Goal: Task Accomplishment & Management: Use online tool/utility

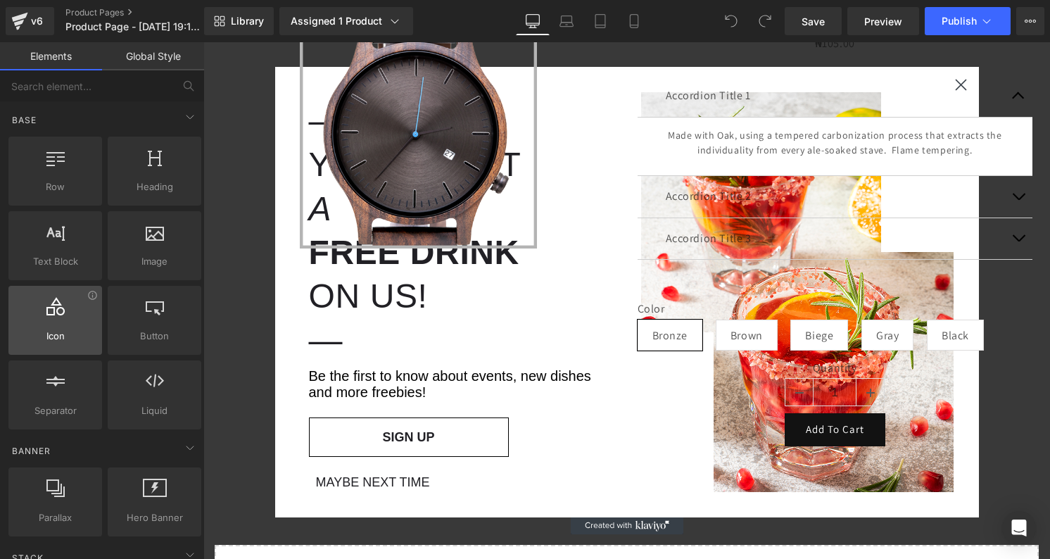
scroll to position [213, 0]
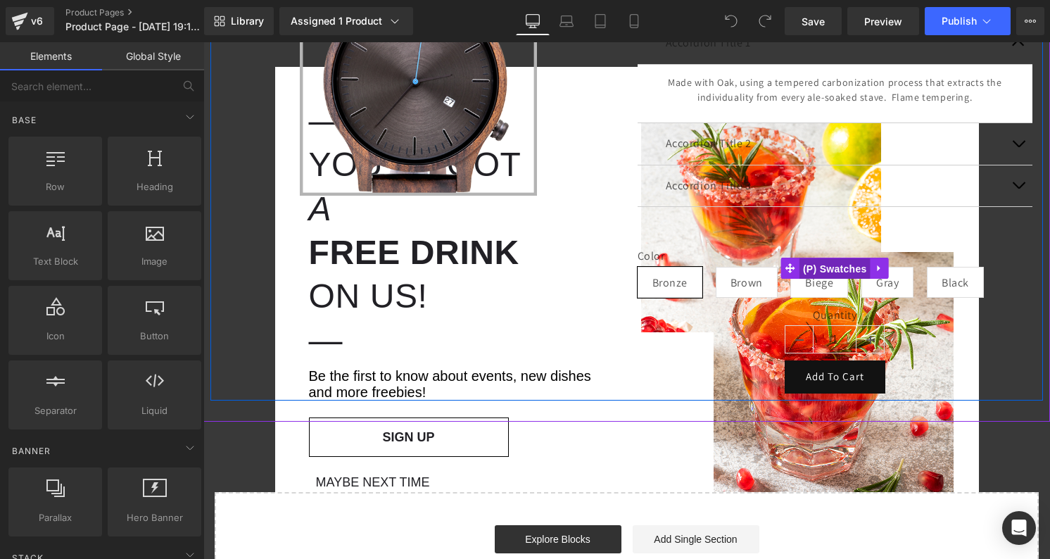
click at [834, 275] on span "(P) Swatches" at bounding box center [834, 268] width 71 height 21
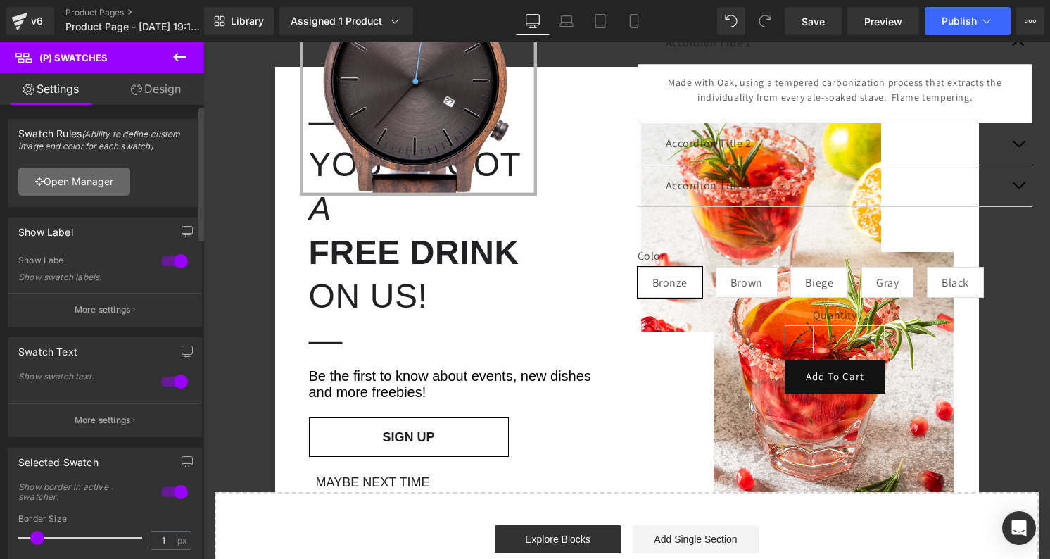
click at [98, 188] on link "Open Manager" at bounding box center [74, 181] width 112 height 28
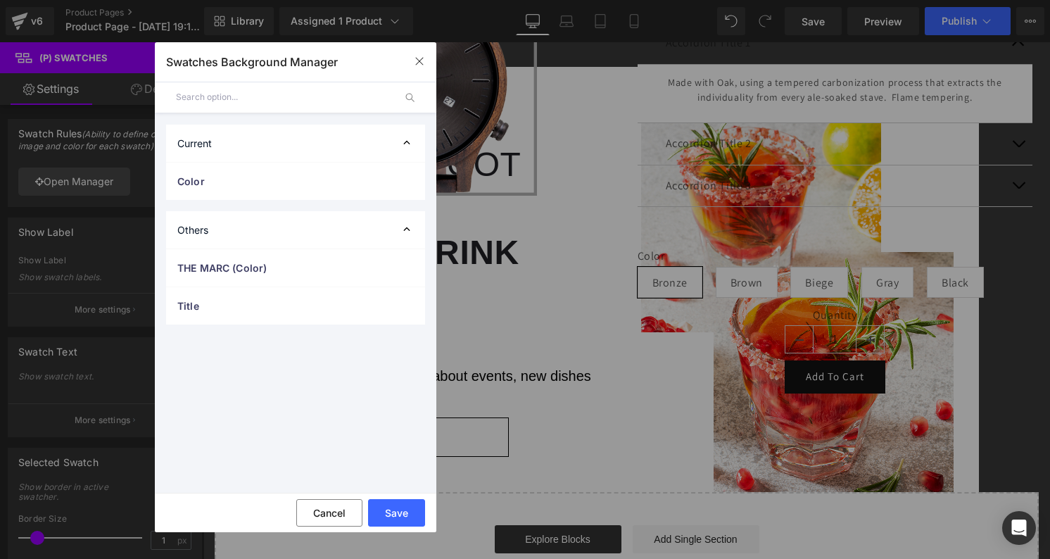
click at [304, 146] on div "Current" at bounding box center [295, 143] width 259 height 37
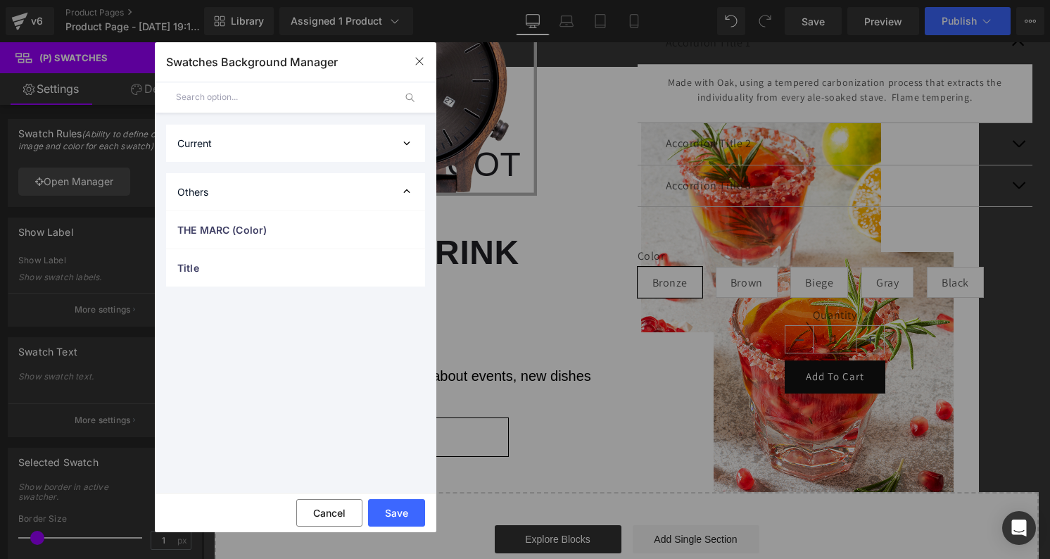
click at [304, 146] on div "Current" at bounding box center [295, 143] width 259 height 37
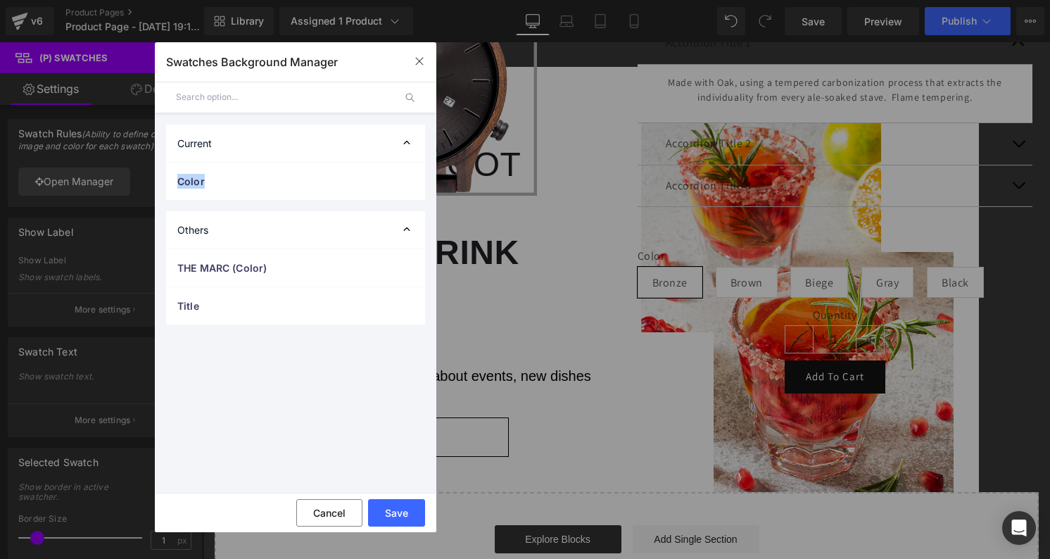
click at [304, 146] on div "Current" at bounding box center [295, 143] width 259 height 37
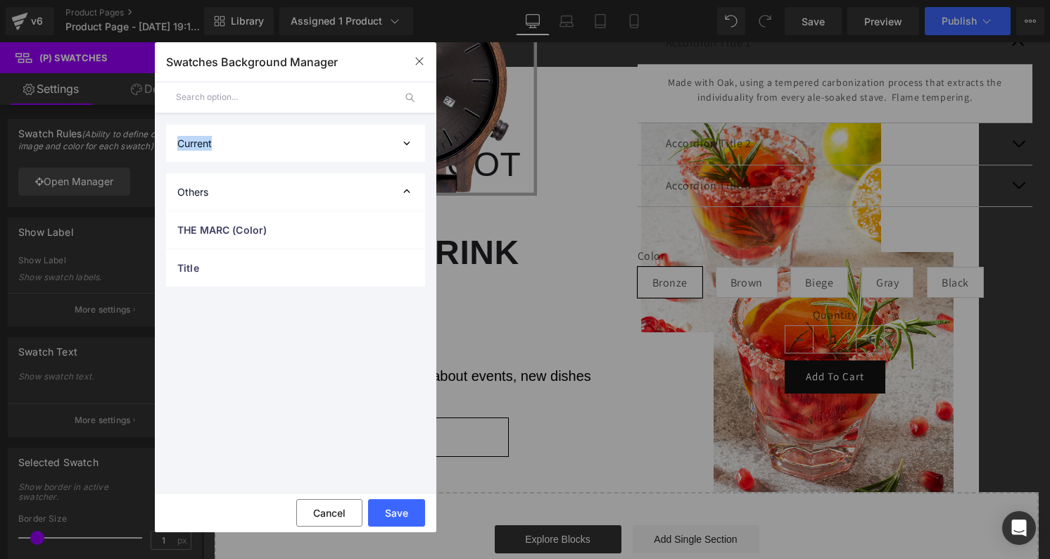
click at [304, 146] on div "Current" at bounding box center [295, 143] width 259 height 37
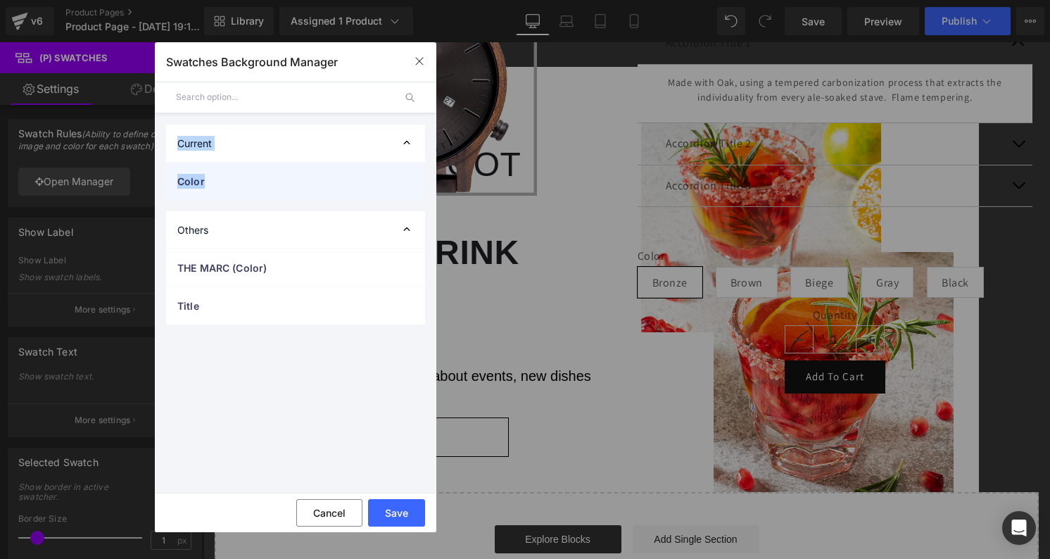
click at [265, 181] on span "Color" at bounding box center [281, 181] width 208 height 15
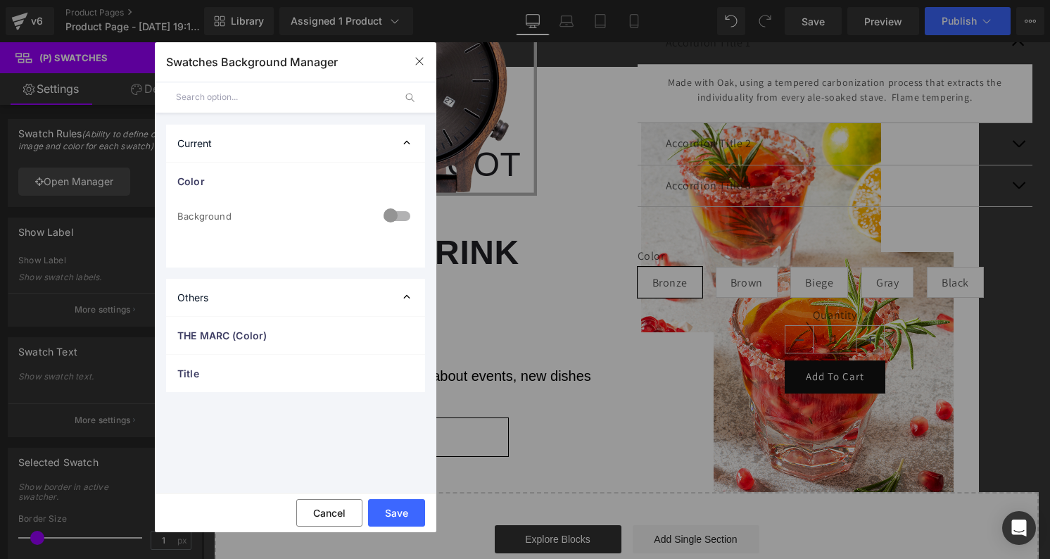
click at [389, 227] on div at bounding box center [397, 216] width 34 height 27
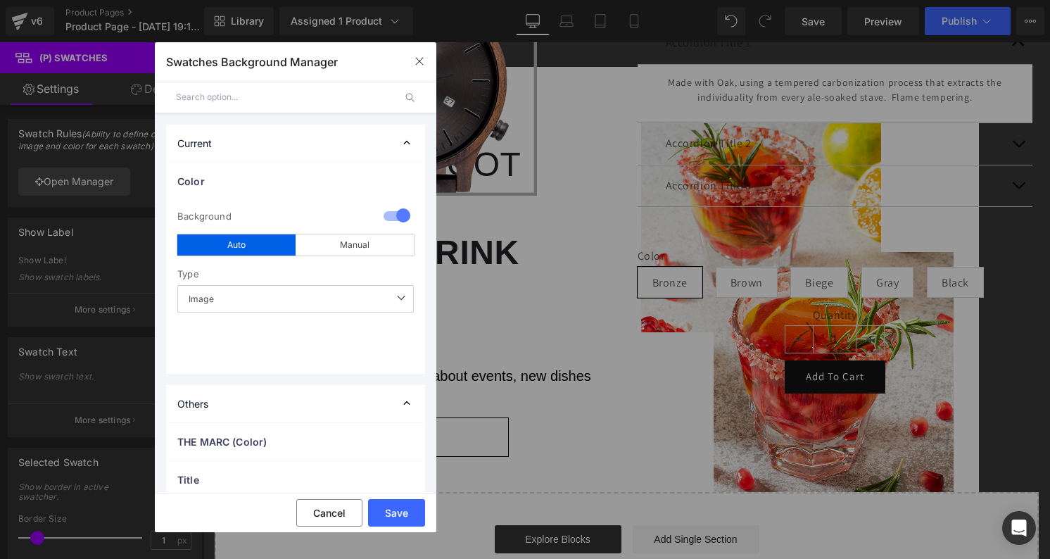
click at [392, 220] on div at bounding box center [397, 216] width 34 height 27
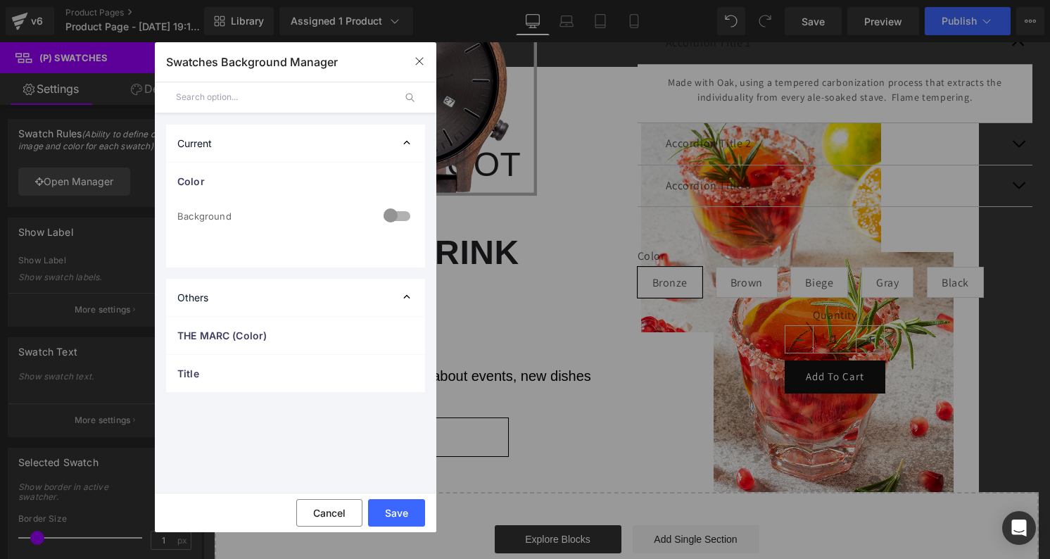
click at [392, 220] on div at bounding box center [397, 216] width 34 height 27
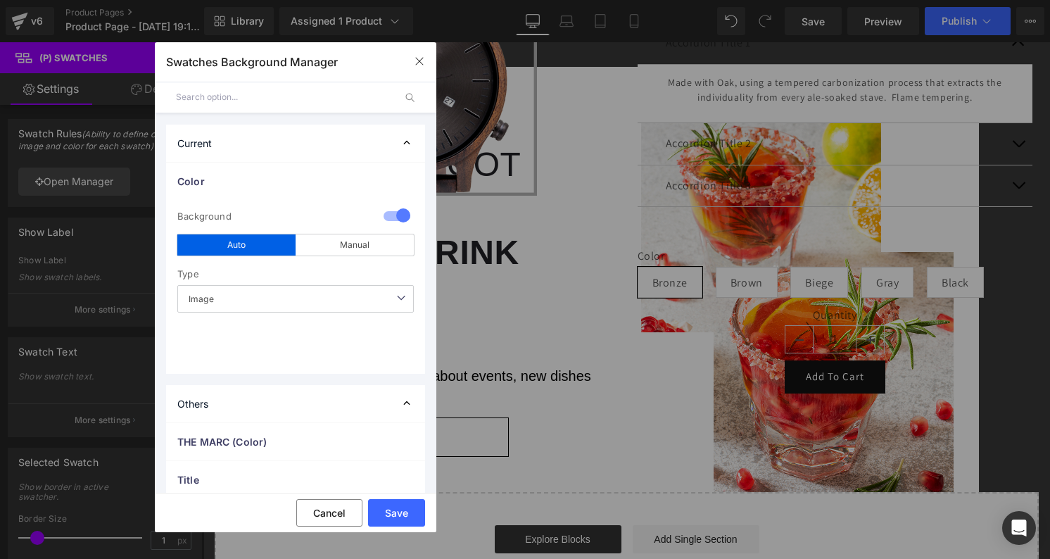
click at [285, 309] on span "Image" at bounding box center [295, 298] width 236 height 27
click at [301, 305] on span "Image" at bounding box center [295, 298] width 236 height 27
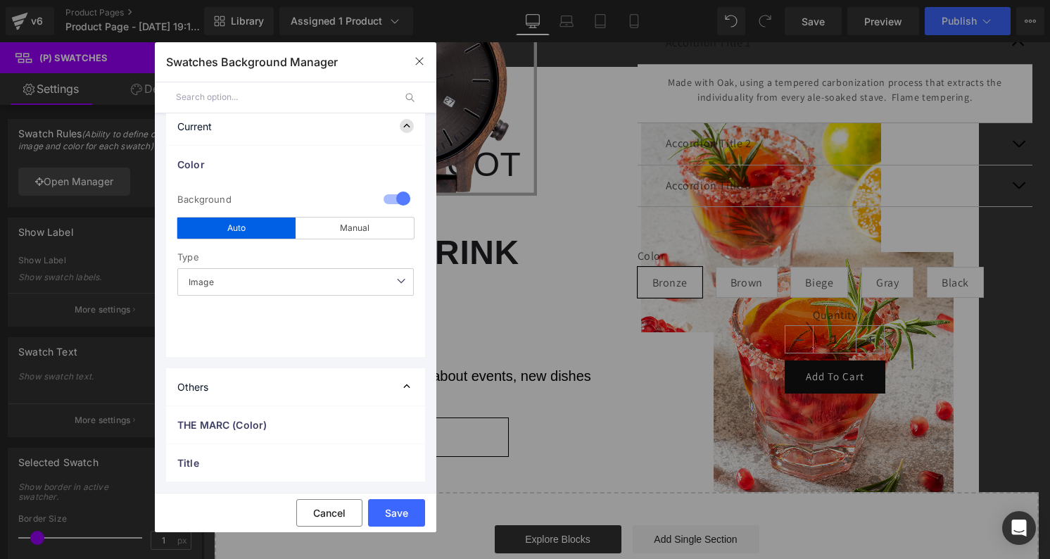
click at [401, 123] on icon at bounding box center [407, 126] width 14 height 14
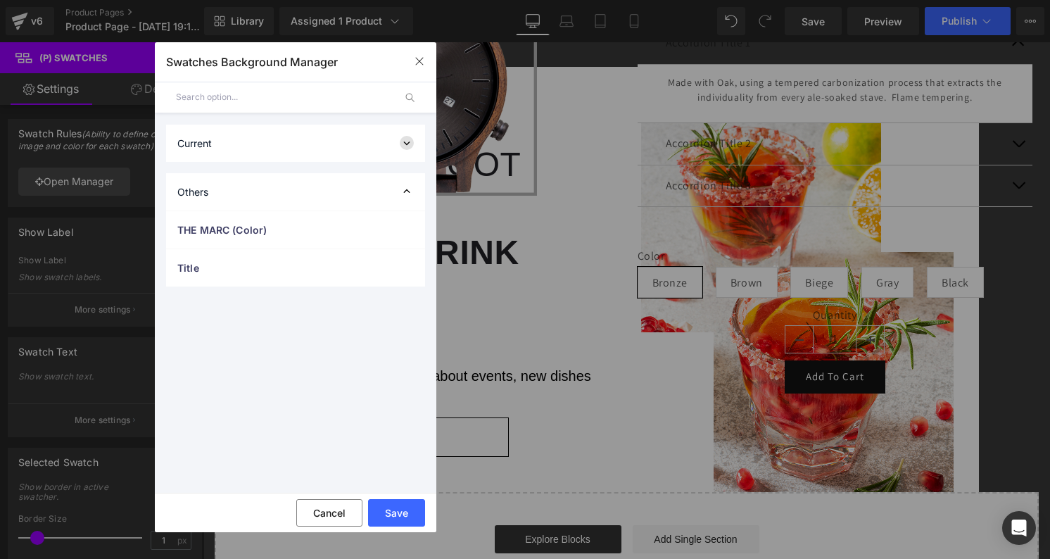
scroll to position [0, 0]
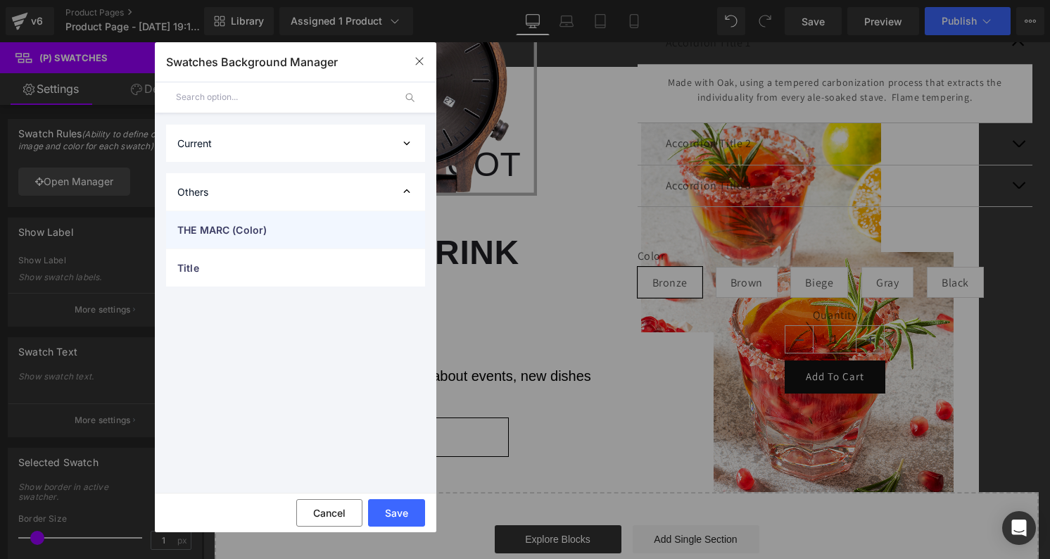
click at [388, 217] on div "THE MARC (Color)" at bounding box center [295, 229] width 259 height 37
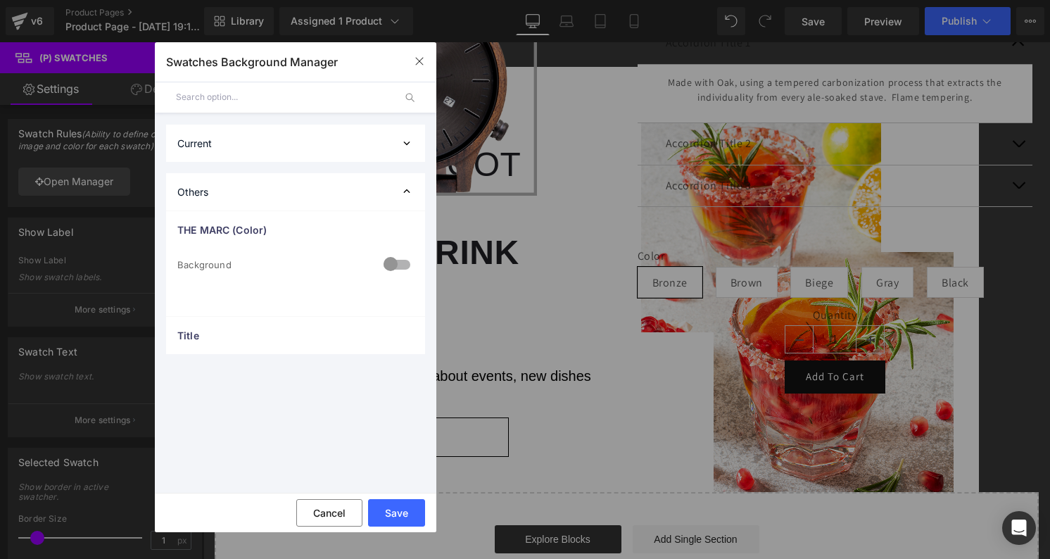
click at [400, 263] on div at bounding box center [397, 265] width 34 height 27
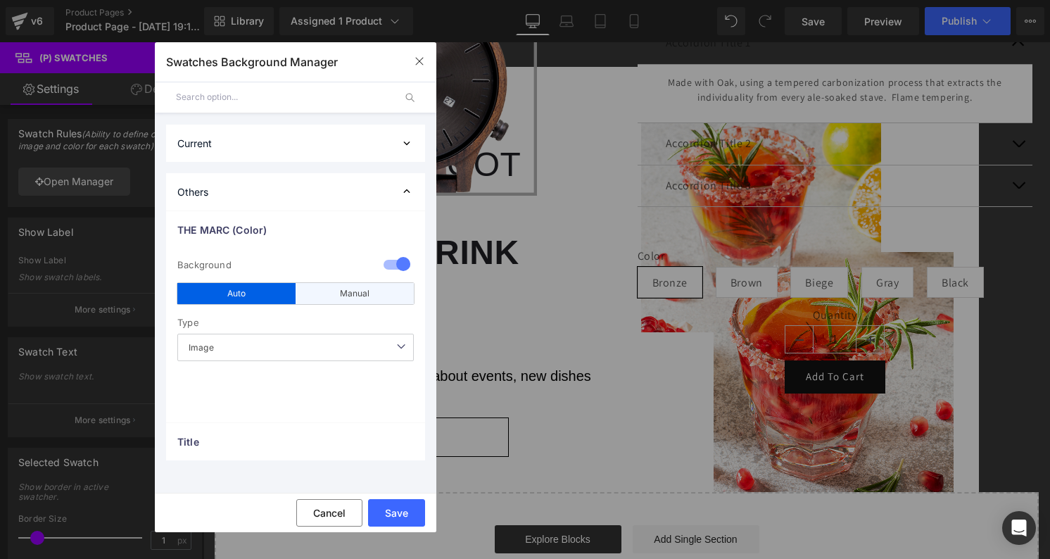
click at [374, 288] on div "Manual" at bounding box center [354, 293] width 118 height 21
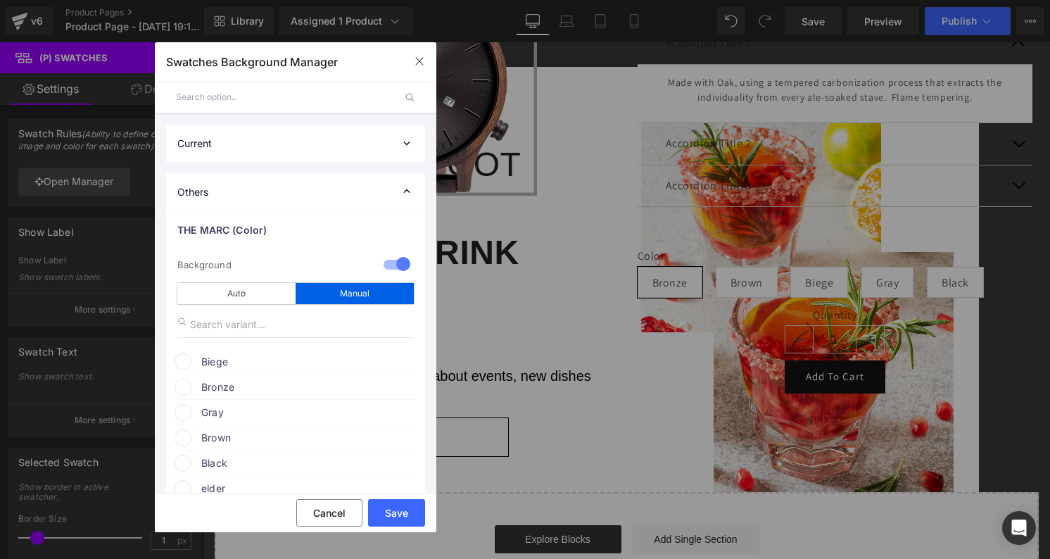
click at [298, 333] on input "text" at bounding box center [295, 324] width 236 height 27
click at [222, 387] on span "Bronze" at bounding box center [308, 386] width 214 height 17
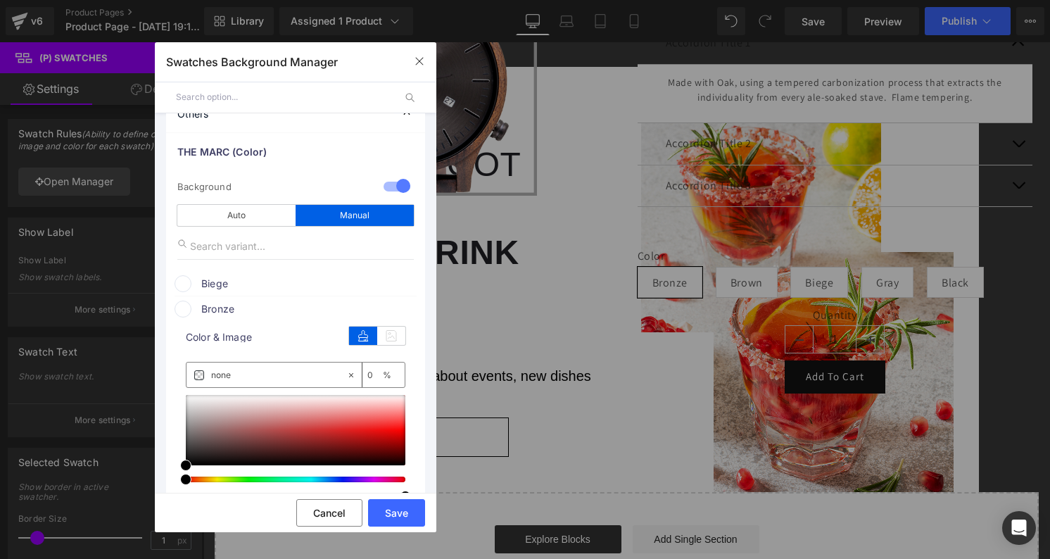
scroll to position [113, 0]
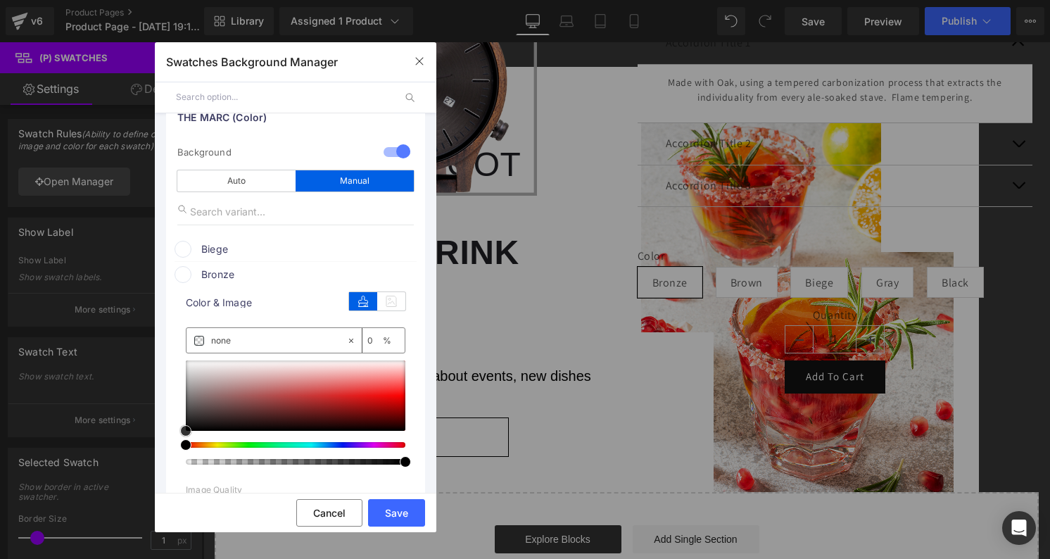
type input "#f29191"
type input "100"
click at [355, 377] on div at bounding box center [295, 395] width 219 height 70
click at [391, 521] on button "Save" at bounding box center [396, 512] width 57 height 27
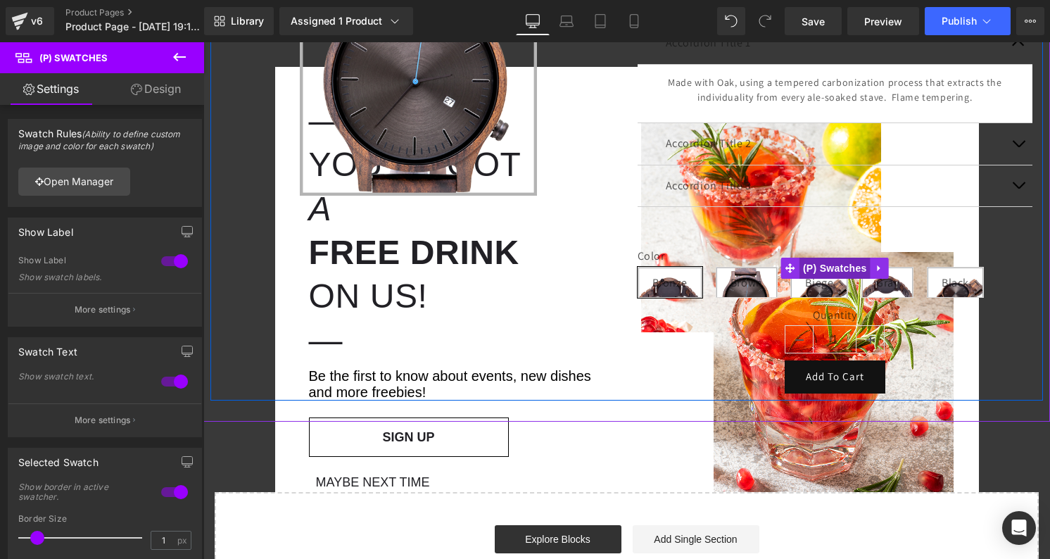
click at [828, 273] on span "(P) Swatches" at bounding box center [834, 267] width 71 height 21
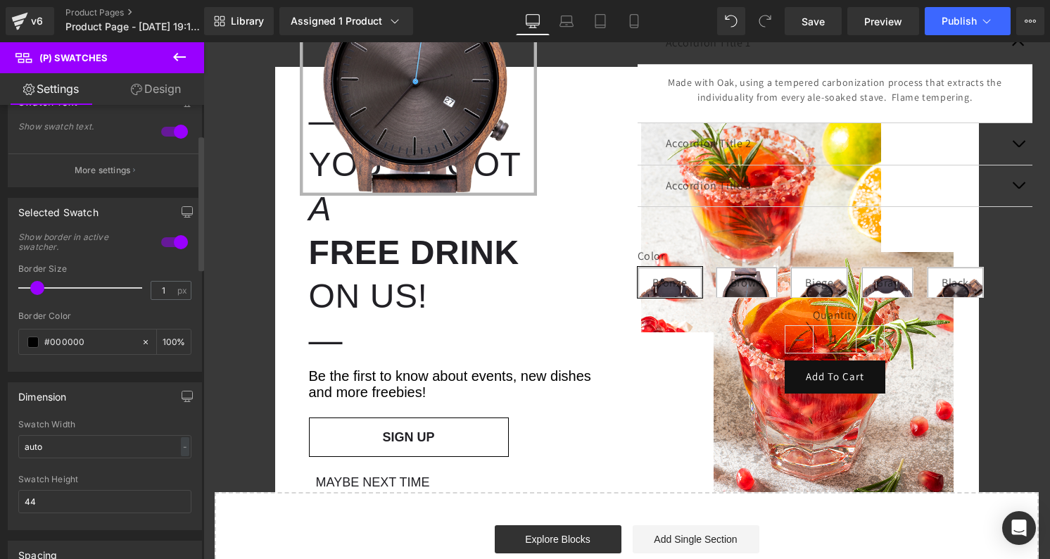
scroll to position [0, 0]
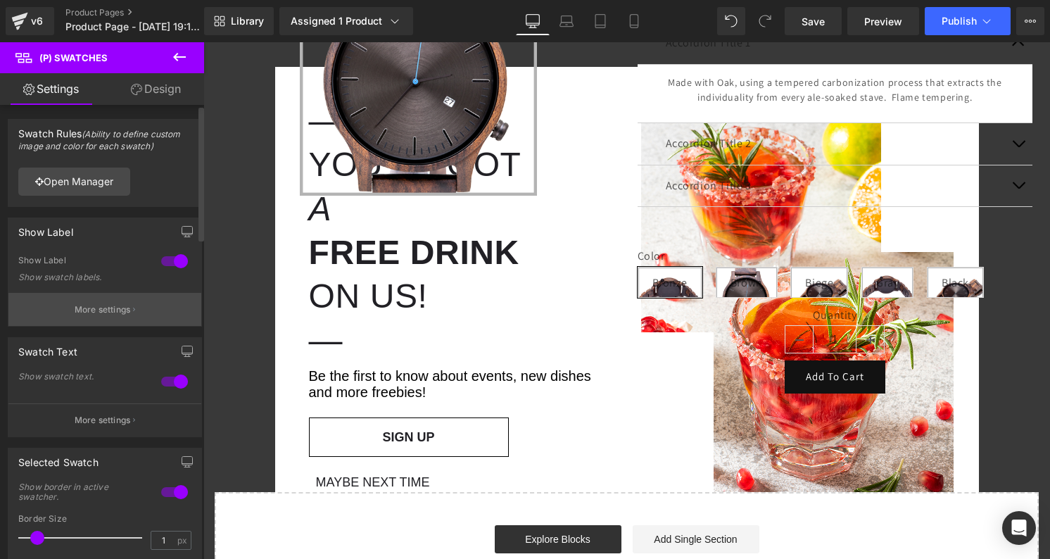
click at [117, 312] on p "More settings" at bounding box center [103, 309] width 56 height 13
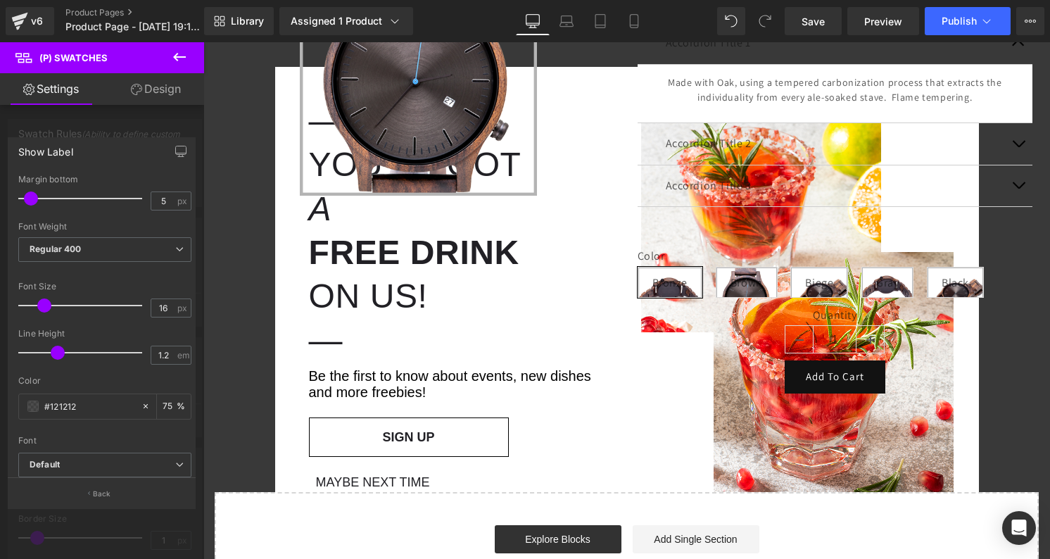
click at [138, 113] on div at bounding box center [102, 303] width 204 height 523
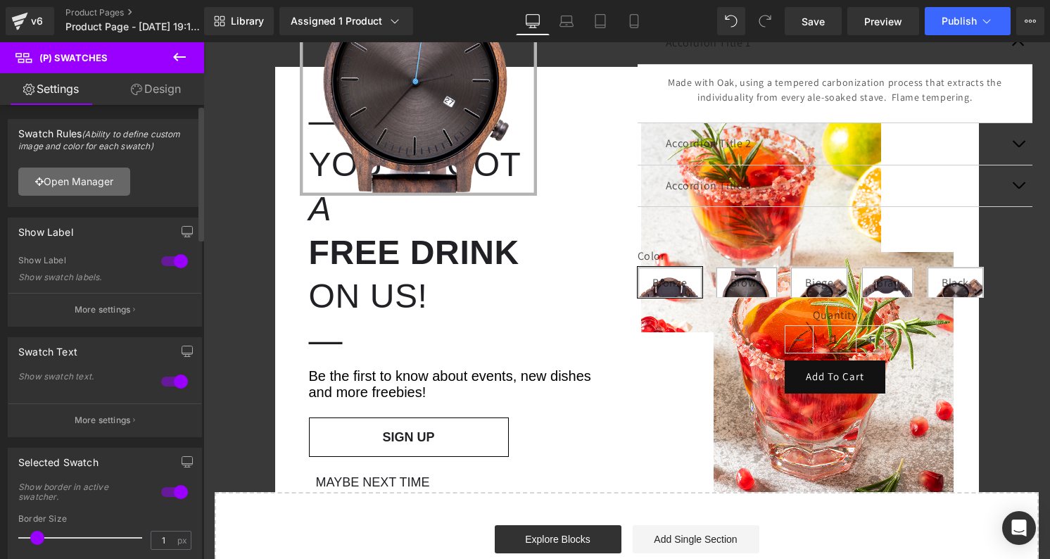
click at [82, 182] on link "Open Manager" at bounding box center [74, 181] width 112 height 28
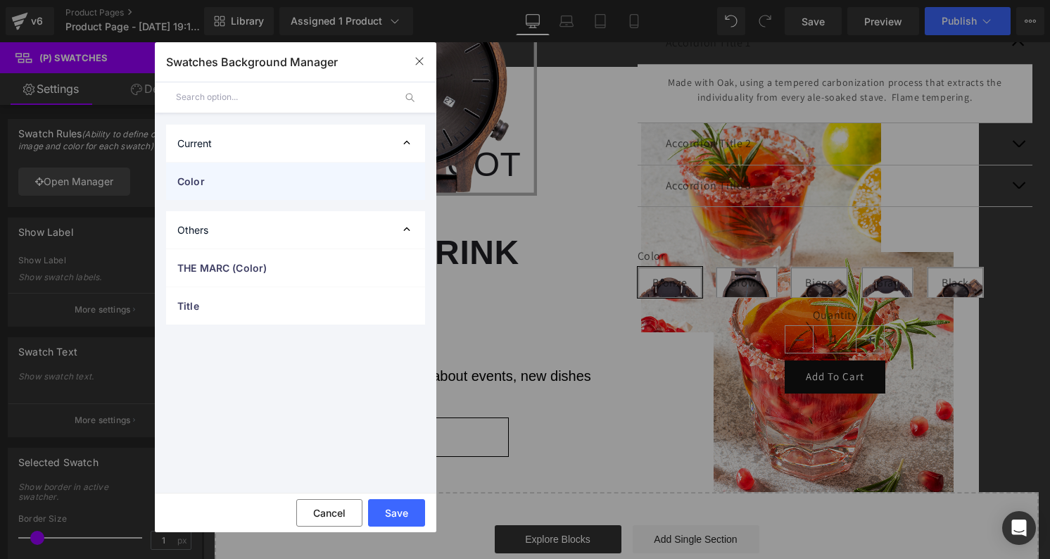
click at [275, 192] on div "Color" at bounding box center [295, 181] width 259 height 37
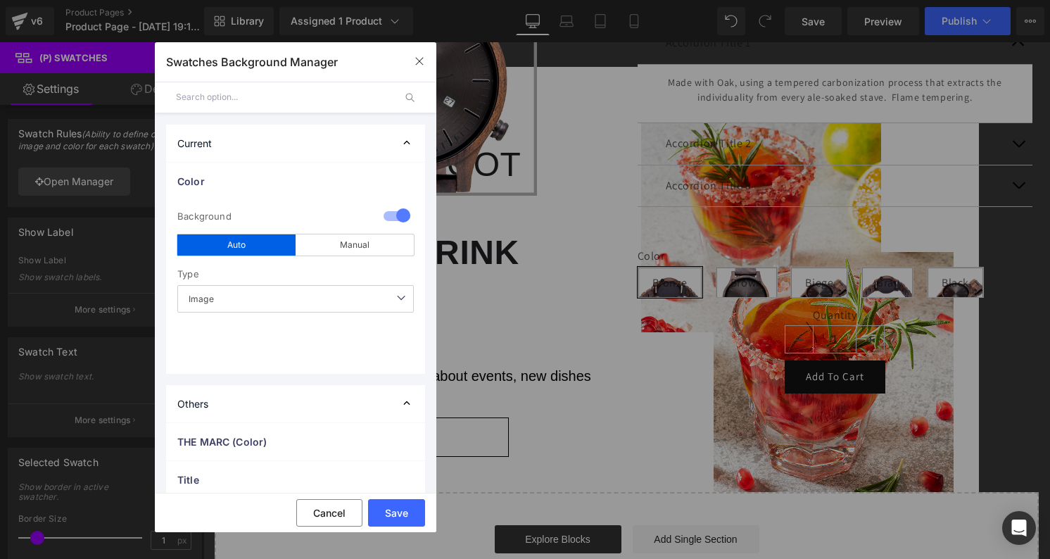
click at [384, 212] on div at bounding box center [397, 216] width 34 height 27
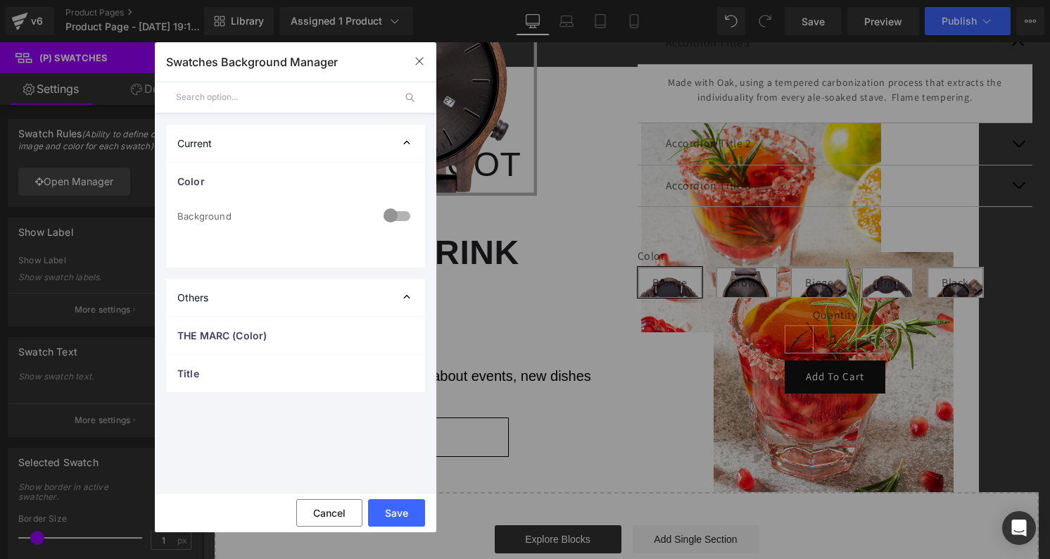
click at [319, 291] on div "Others" at bounding box center [295, 297] width 259 height 37
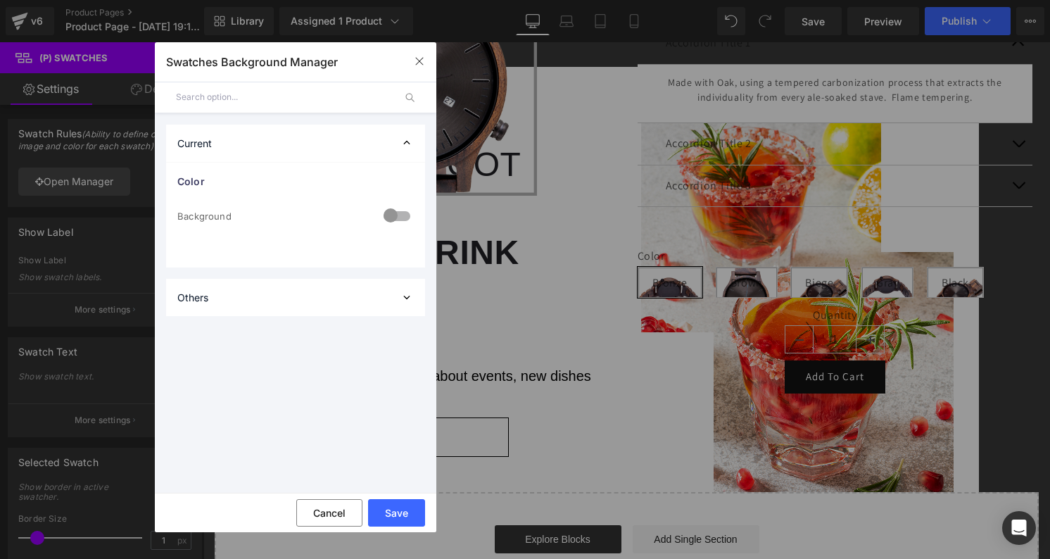
click at [312, 295] on div "Others" at bounding box center [295, 297] width 259 height 37
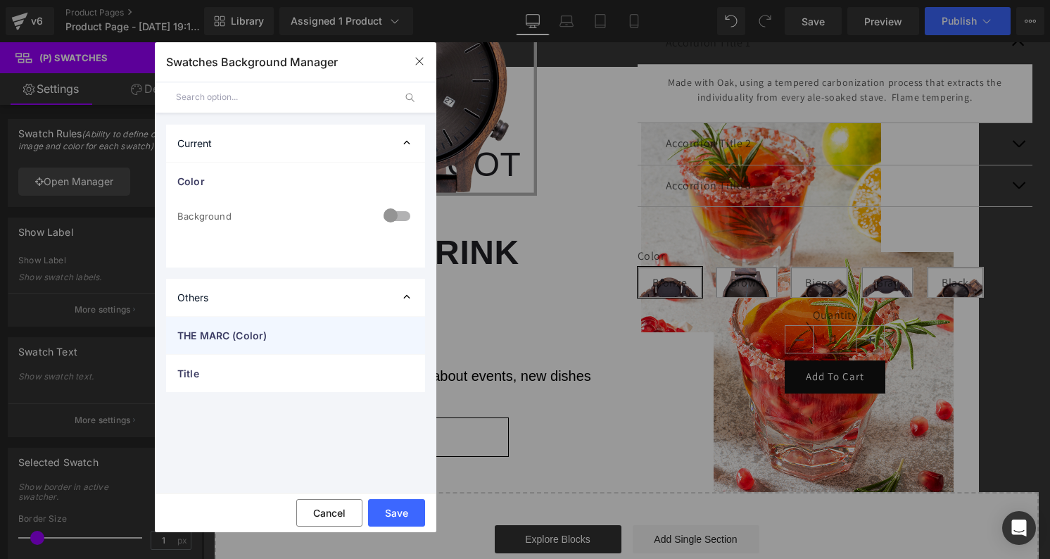
click at [286, 332] on span "THE MARC (Color)" at bounding box center [281, 335] width 208 height 15
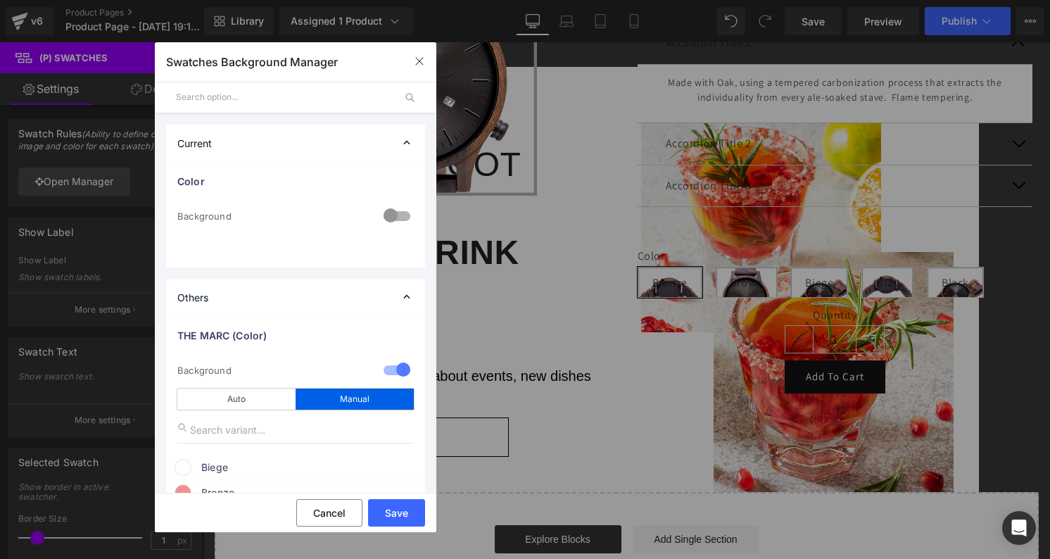
click at [389, 370] on div at bounding box center [397, 370] width 34 height 27
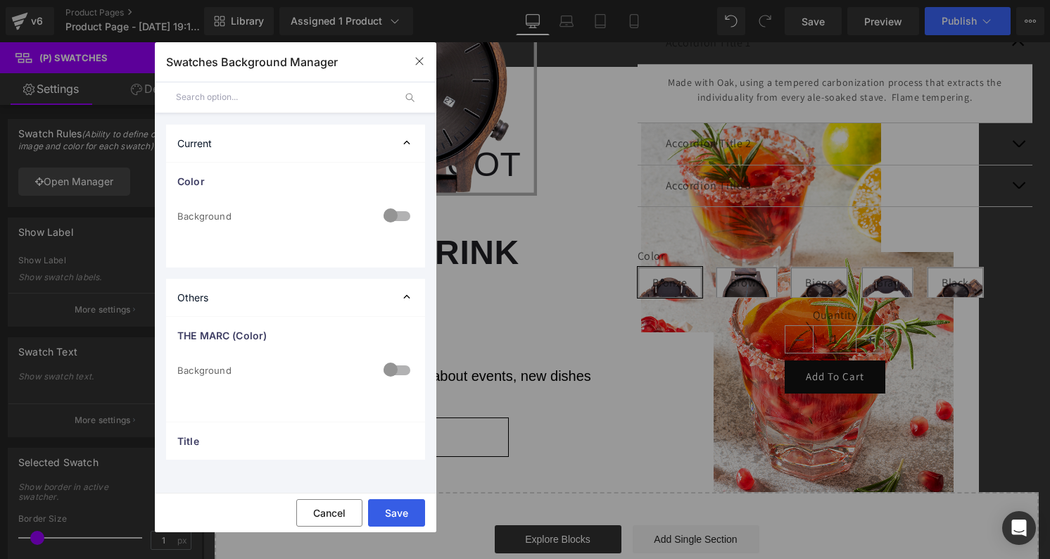
click at [390, 508] on button "Save" at bounding box center [396, 512] width 57 height 27
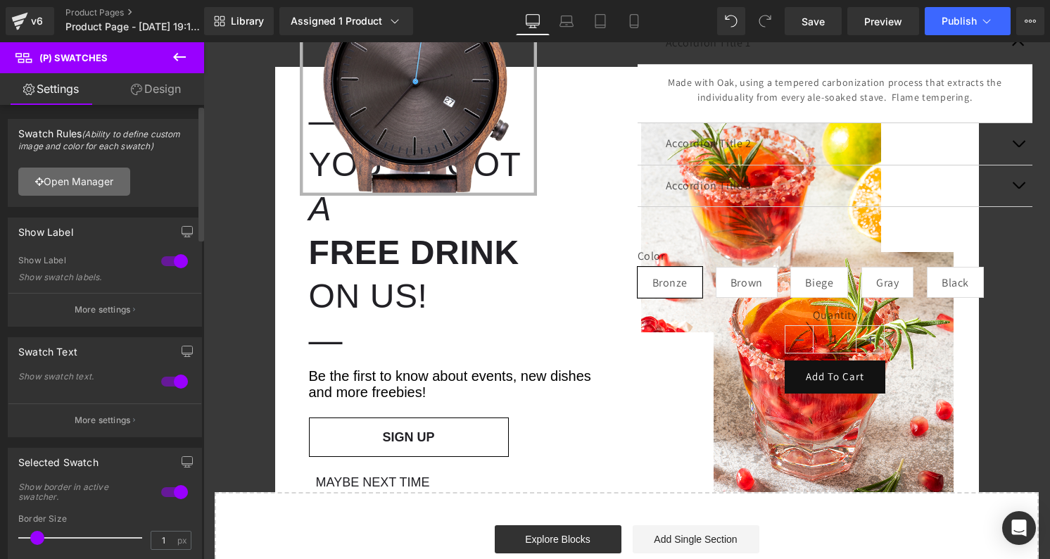
click at [76, 183] on link "Open Manager" at bounding box center [74, 181] width 112 height 28
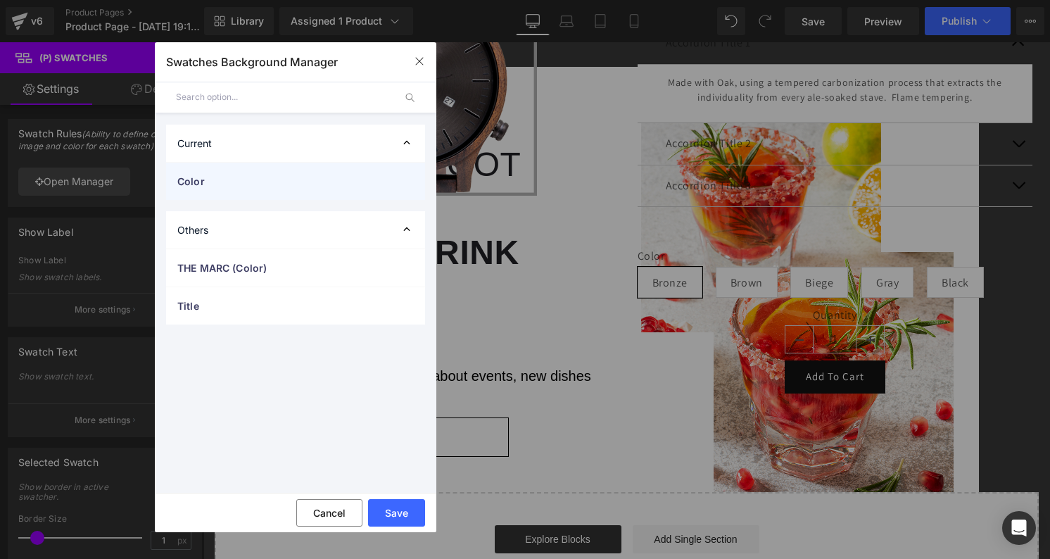
click at [336, 179] on span "Color" at bounding box center [281, 181] width 208 height 15
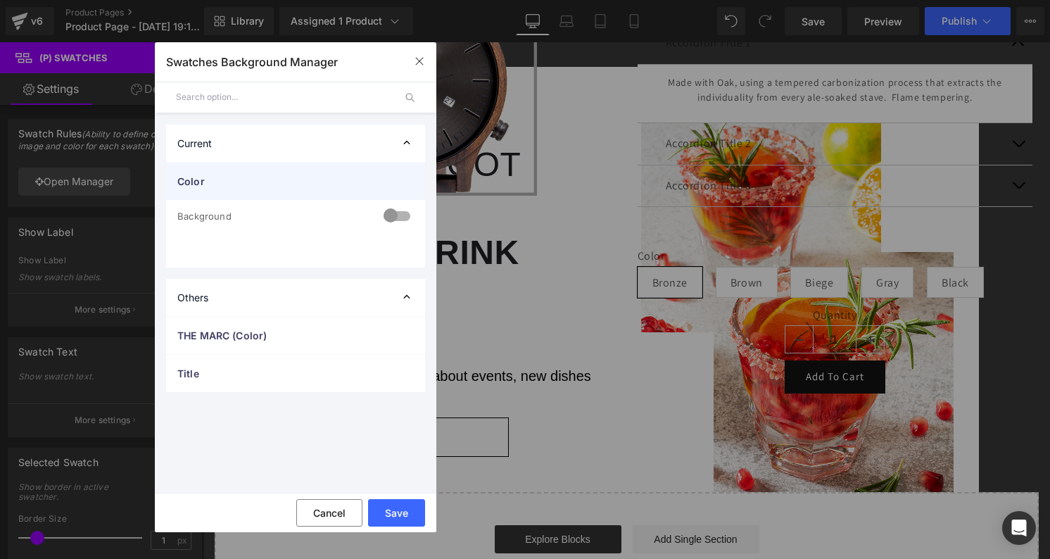
click at [336, 179] on span "Color" at bounding box center [281, 181] width 208 height 15
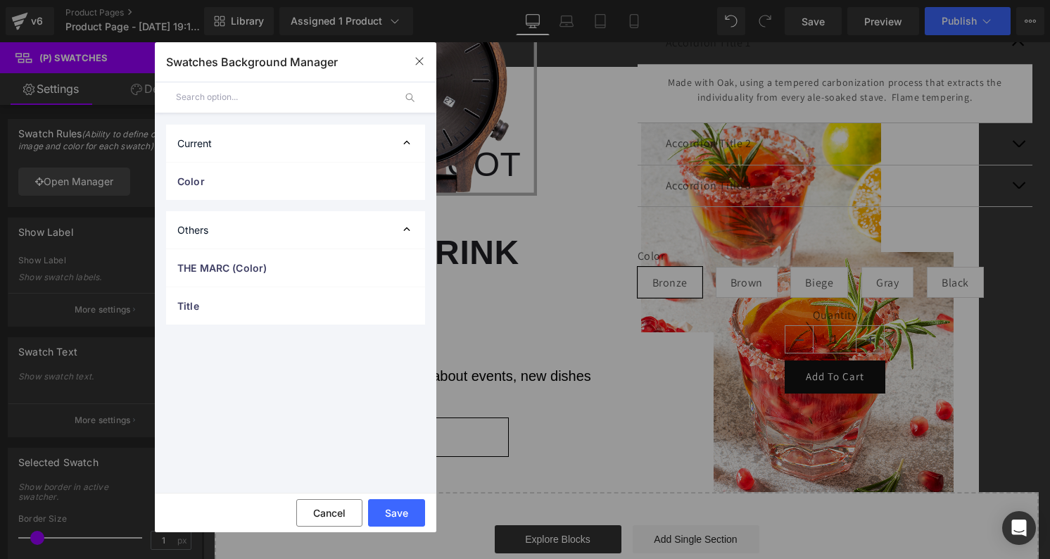
click at [303, 234] on div "Others" at bounding box center [295, 229] width 259 height 37
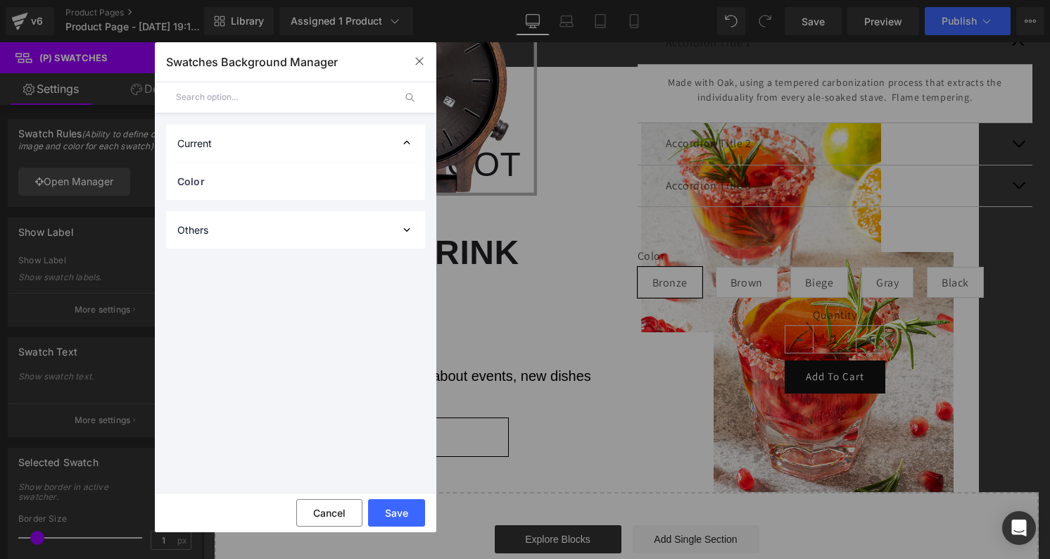
click at [303, 234] on div "Others" at bounding box center [295, 229] width 259 height 37
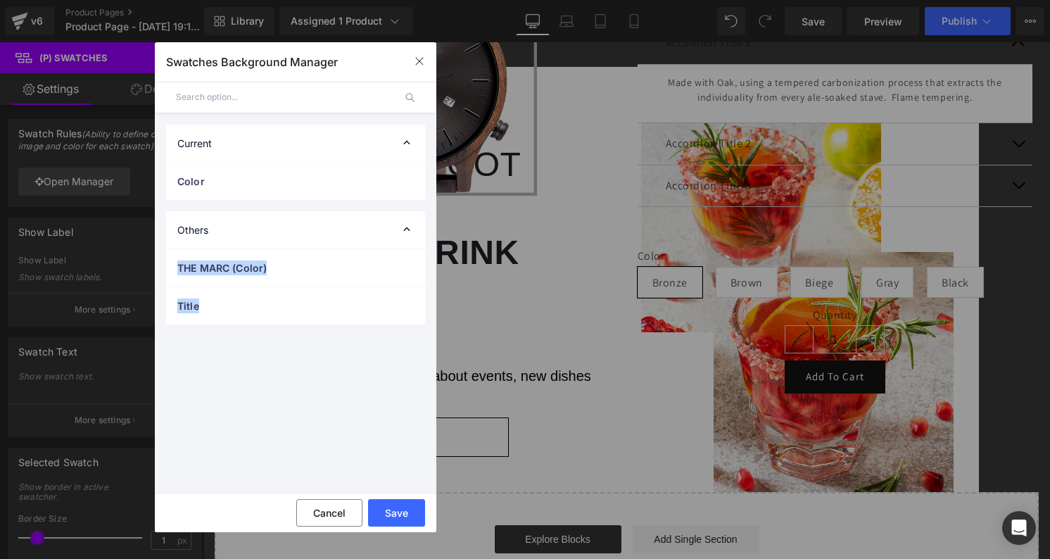
click at [279, 224] on div "Others" at bounding box center [295, 229] width 259 height 37
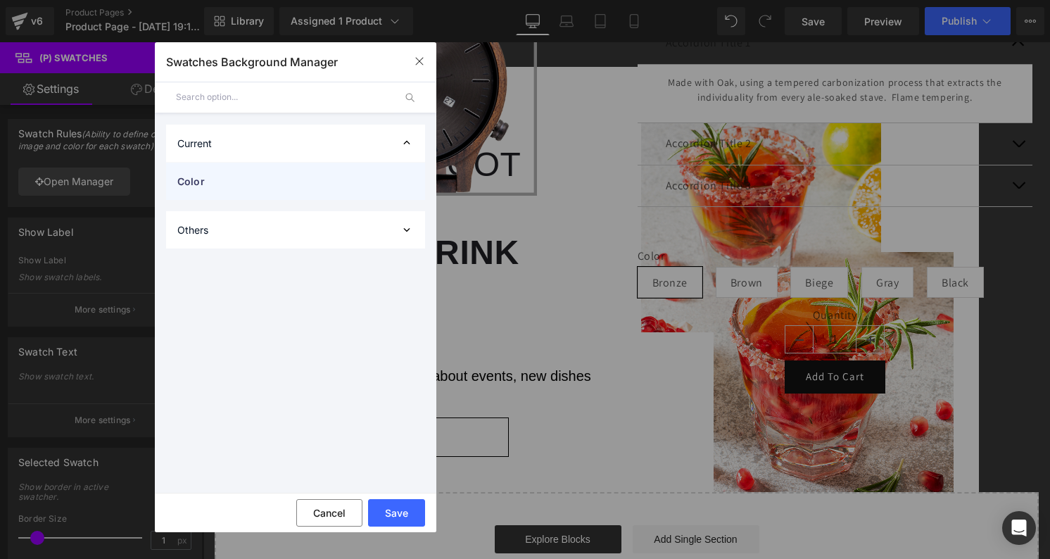
click at [317, 174] on span "Color" at bounding box center [281, 181] width 208 height 15
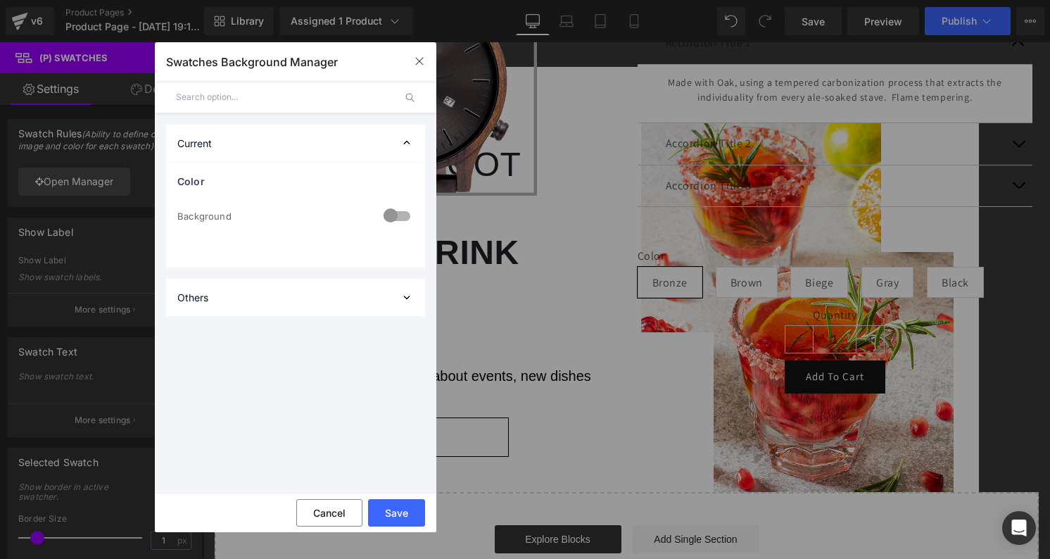
click at [293, 142] on div "Current" at bounding box center [295, 143] width 259 height 37
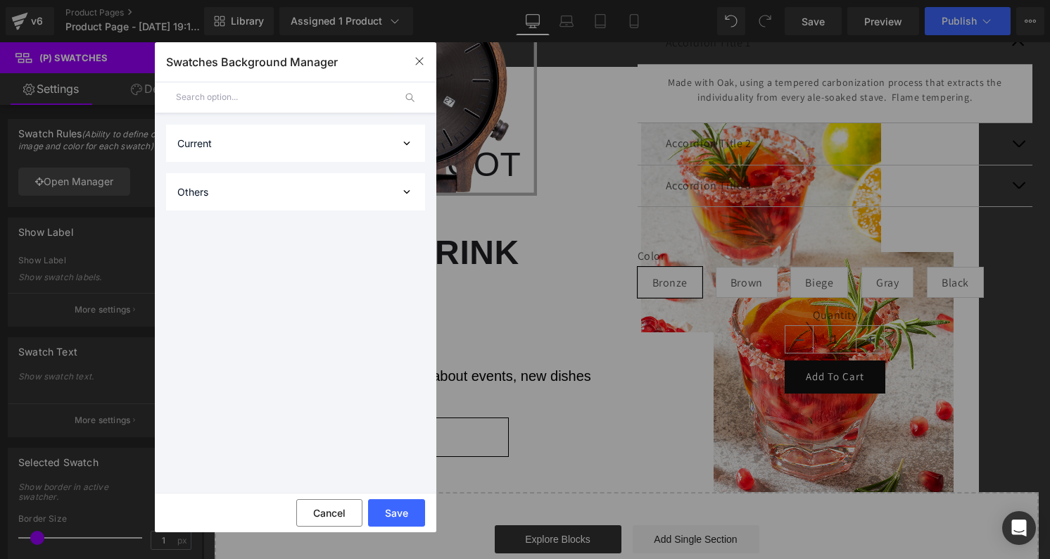
click at [293, 142] on div "Current" at bounding box center [295, 143] width 259 height 37
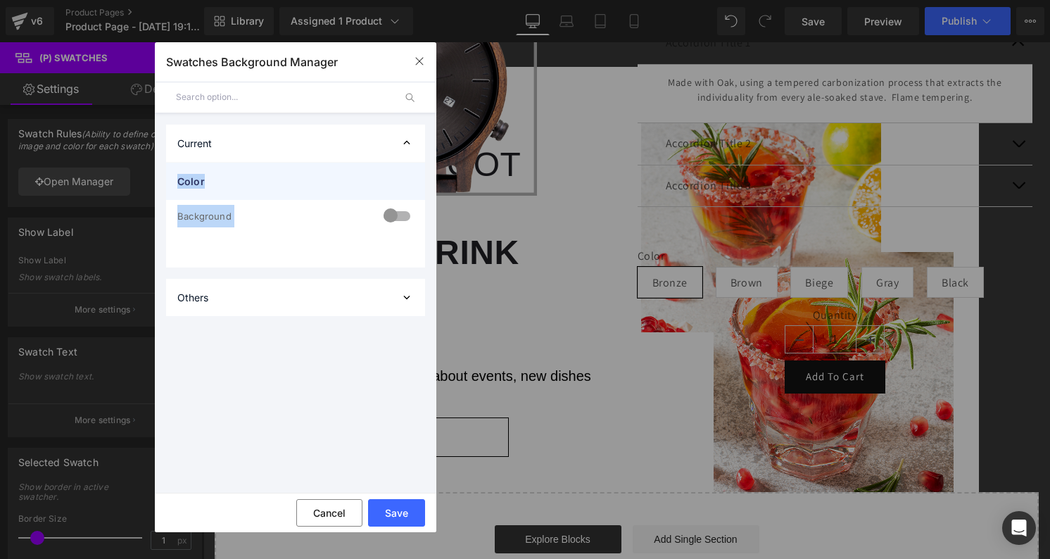
click at [283, 189] on div "Color" at bounding box center [295, 181] width 259 height 37
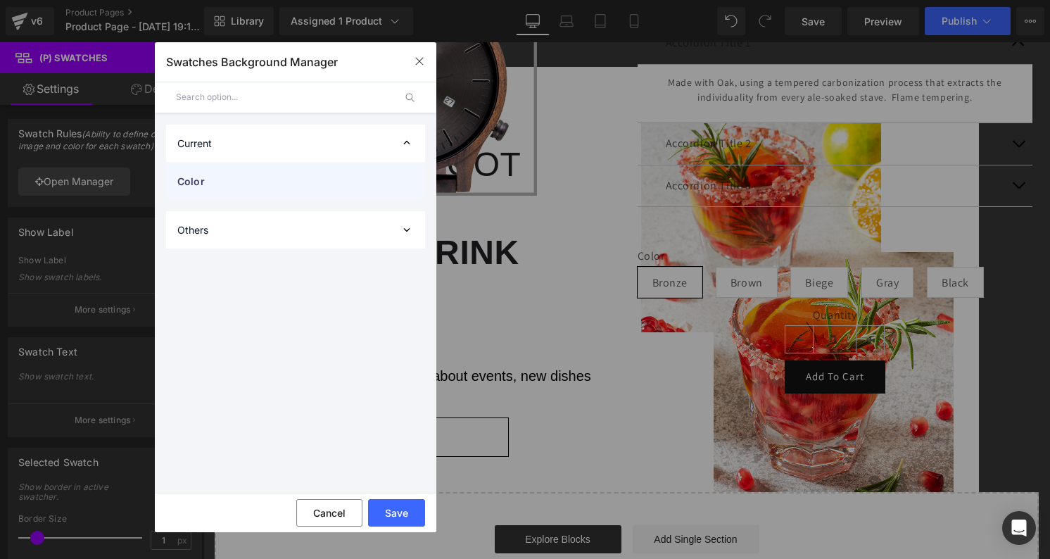
click at [286, 179] on span "Color" at bounding box center [281, 181] width 208 height 15
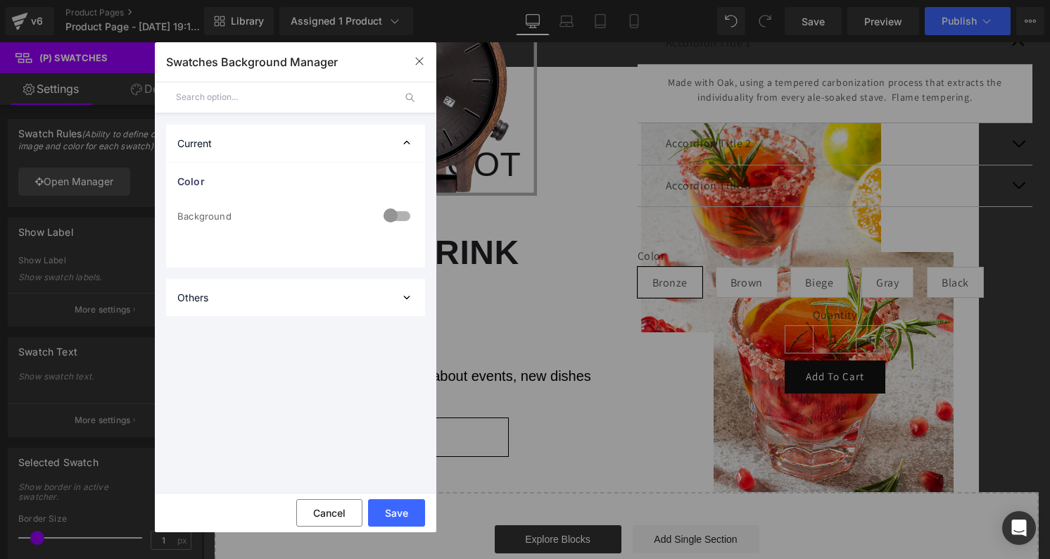
click at [389, 215] on div at bounding box center [397, 216] width 34 height 27
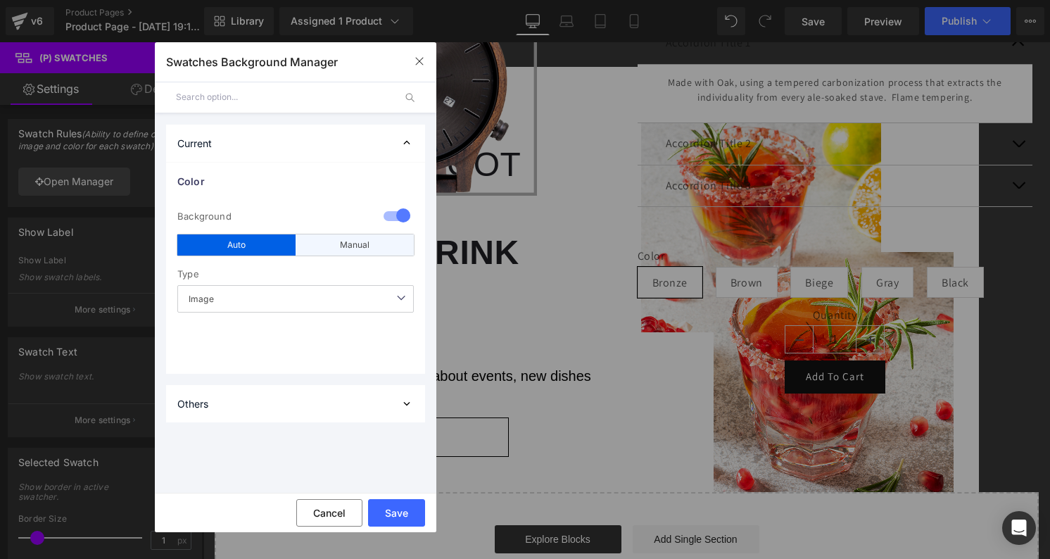
click at [364, 243] on div "Manual" at bounding box center [354, 244] width 118 height 21
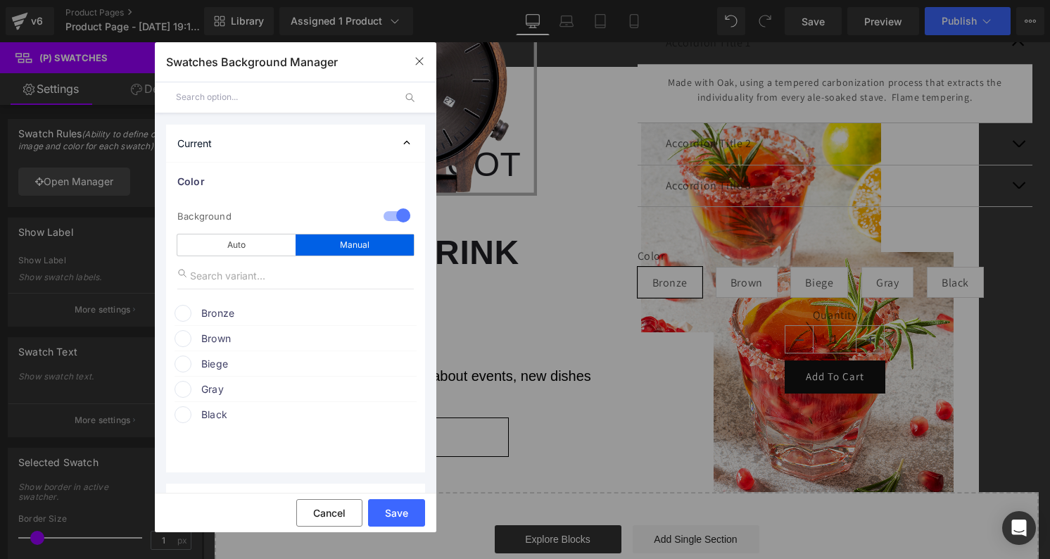
scroll to position [39, 0]
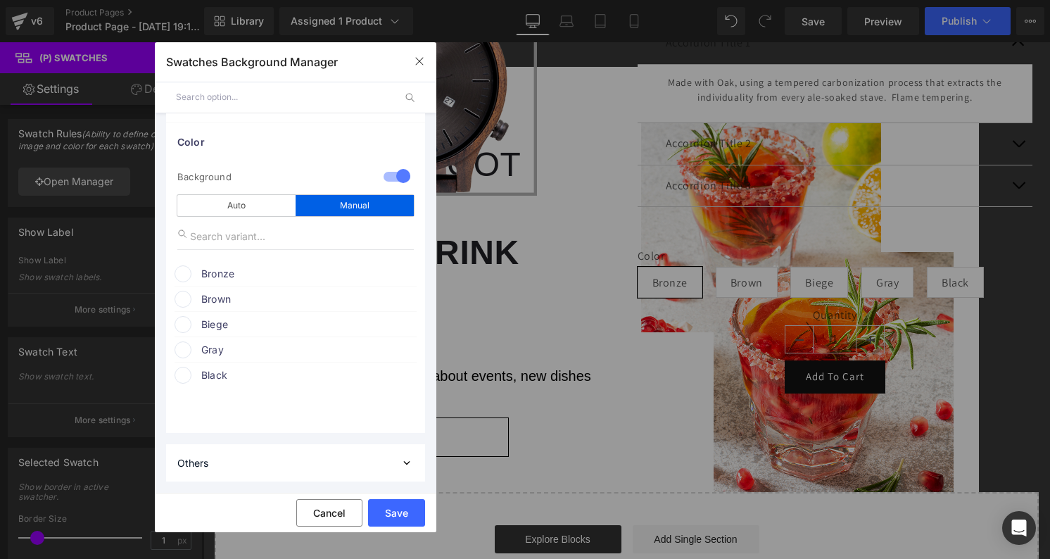
click at [246, 286] on div "Brown" at bounding box center [295, 296] width 242 height 21
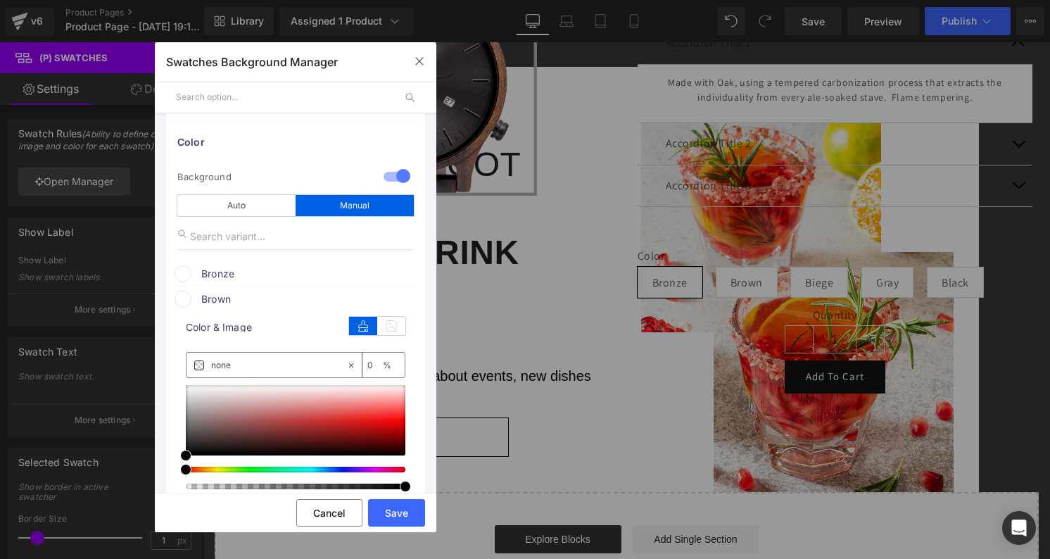
click at [184, 272] on span at bounding box center [182, 273] width 17 height 17
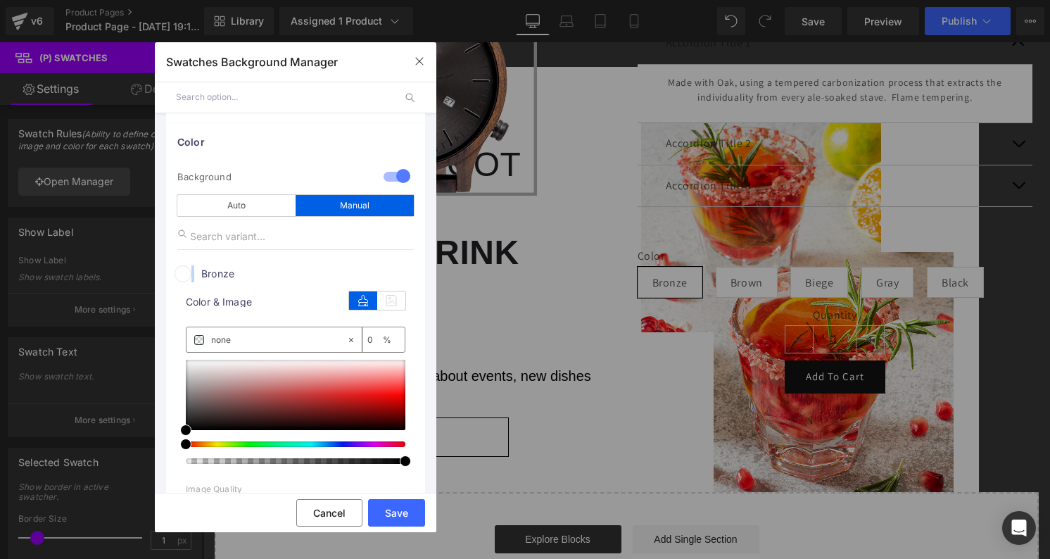
click at [184, 272] on span at bounding box center [182, 273] width 17 height 17
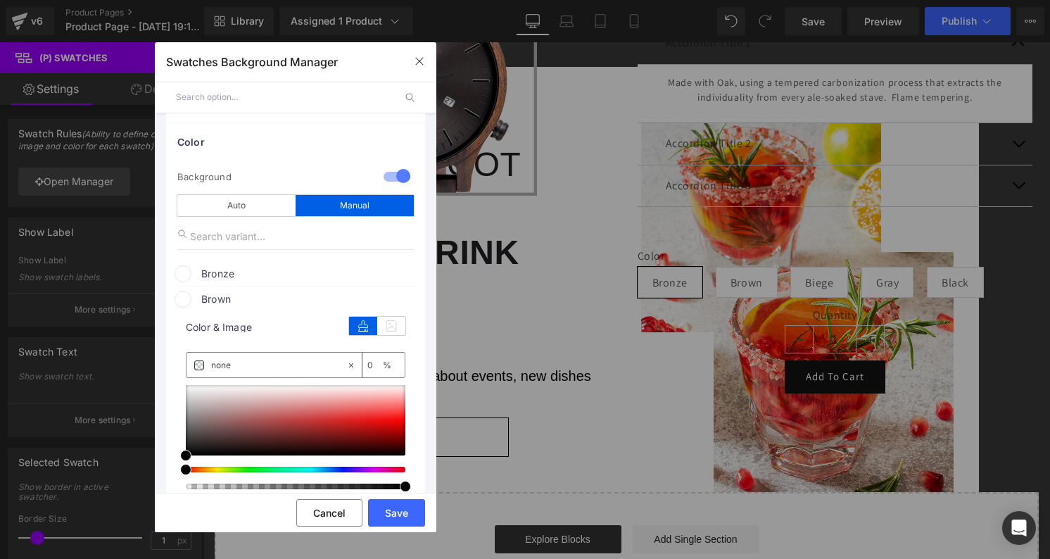
click at [185, 281] on span at bounding box center [182, 273] width 17 height 17
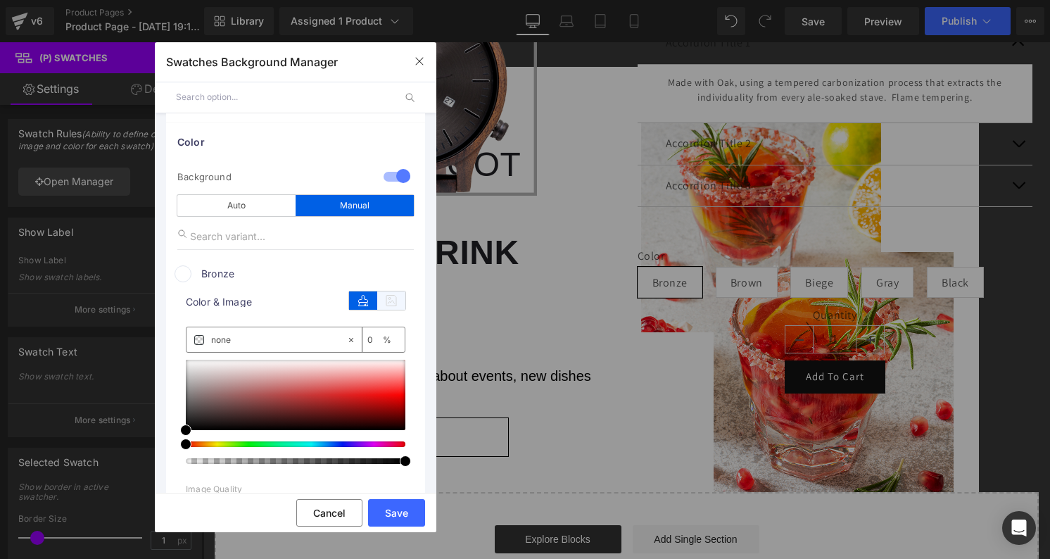
click at [382, 295] on icon at bounding box center [391, 300] width 28 height 18
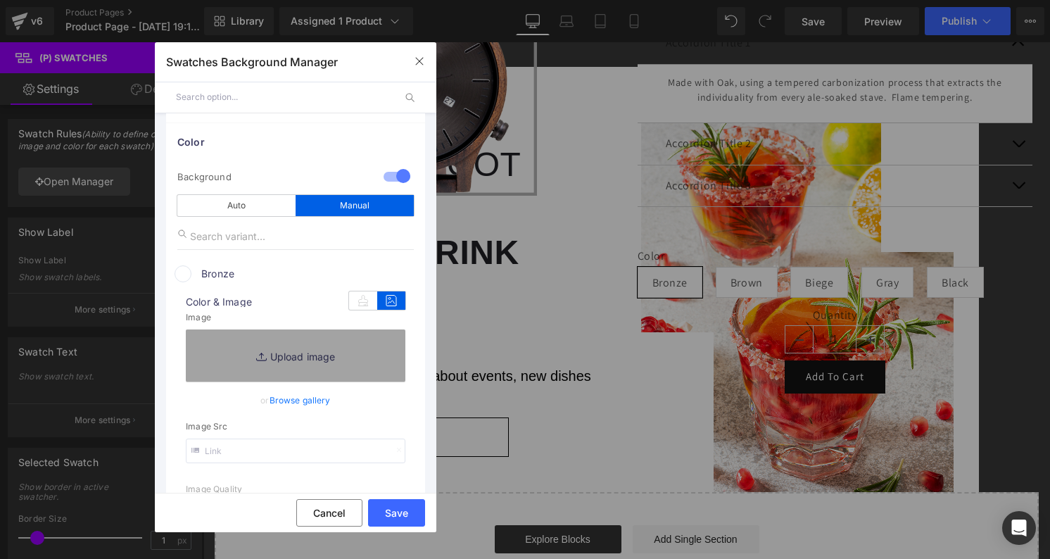
click at [300, 399] on link "Browse gallery" at bounding box center [299, 400] width 61 height 25
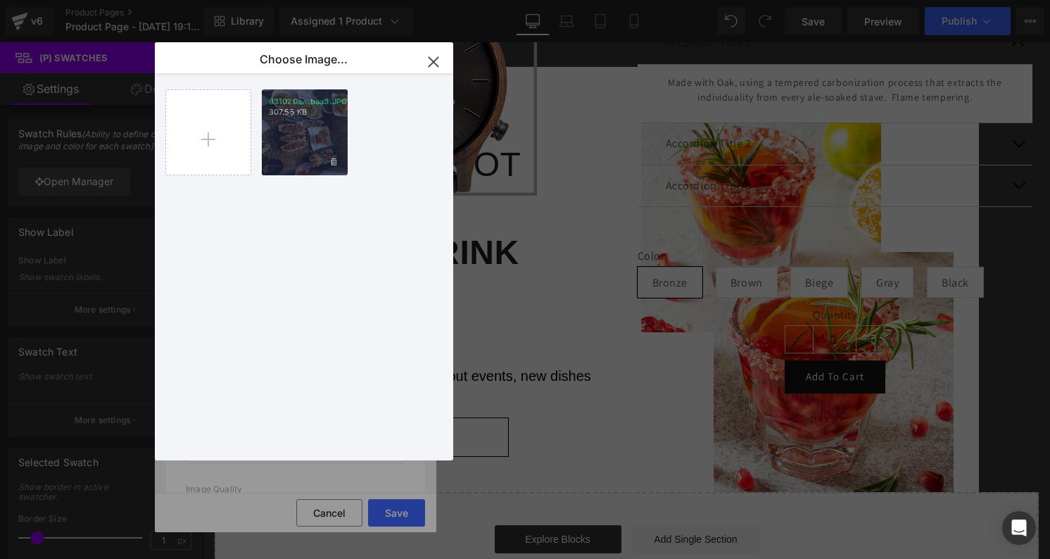
click at [301, 129] on div "831020a...baa3.JPG 307.55 KB" at bounding box center [305, 132] width 86 height 86
type input "[URL][DOMAIN_NAME]"
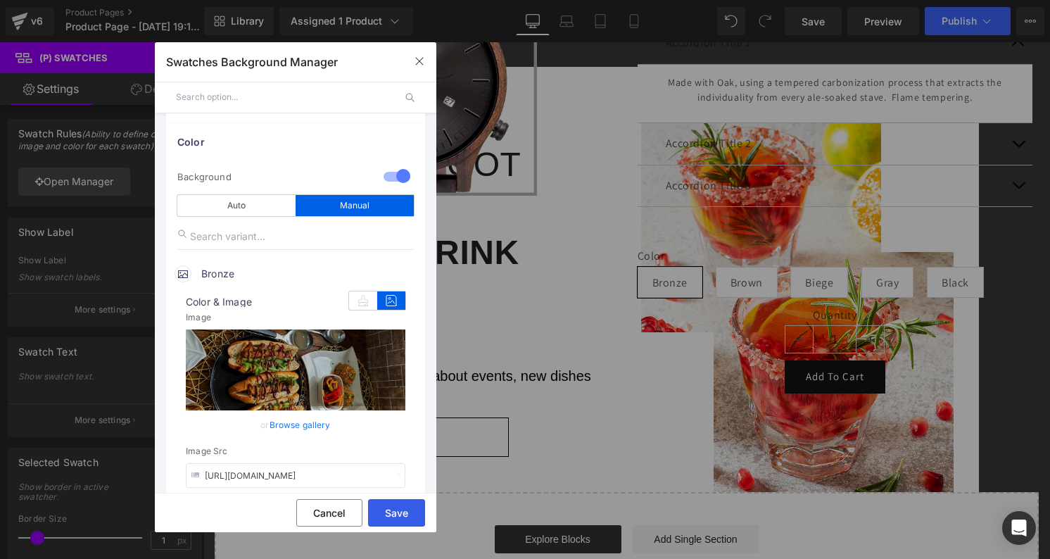
click at [378, 521] on button "Save" at bounding box center [396, 512] width 57 height 27
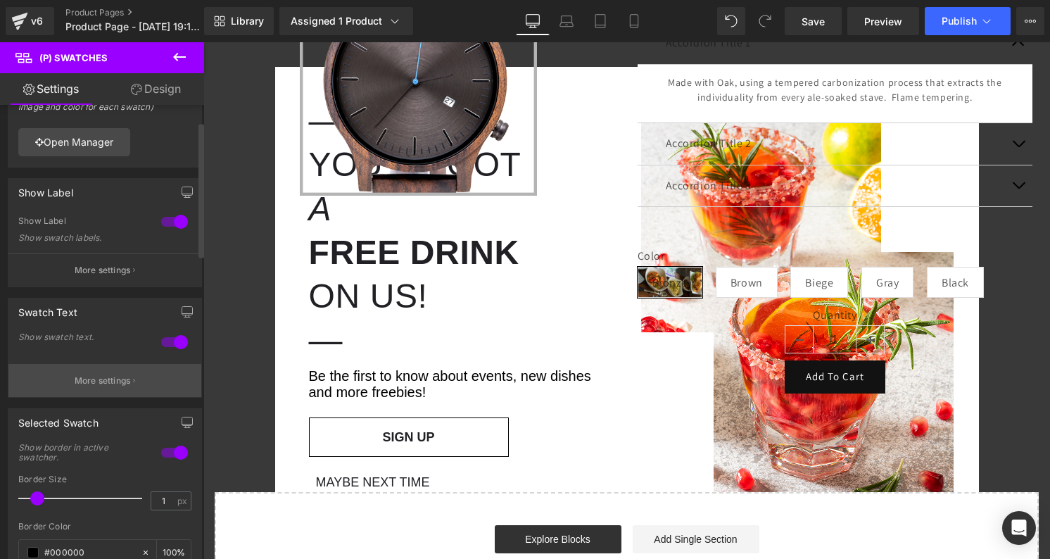
scroll to position [75, 0]
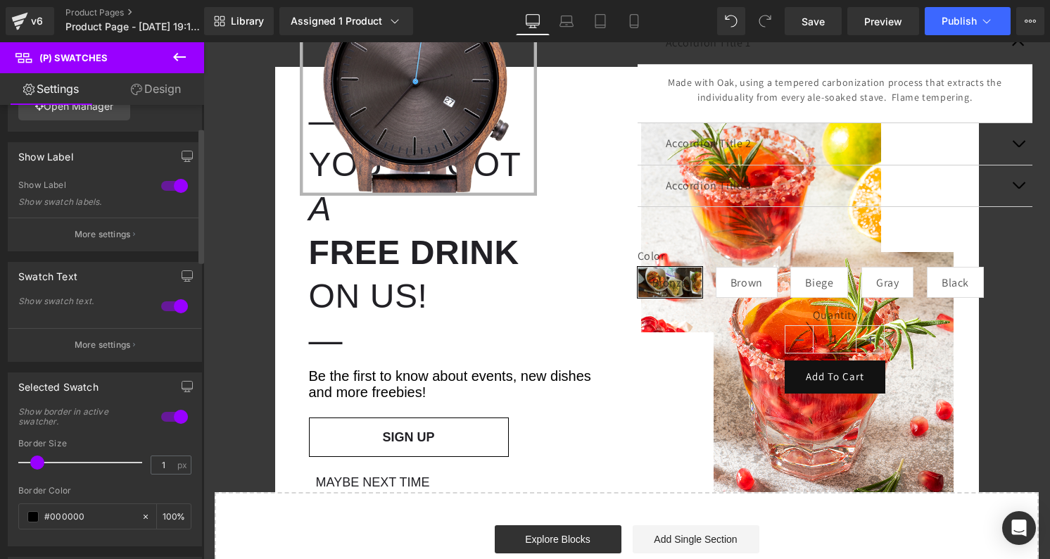
click at [172, 303] on div at bounding box center [175, 306] width 34 height 23
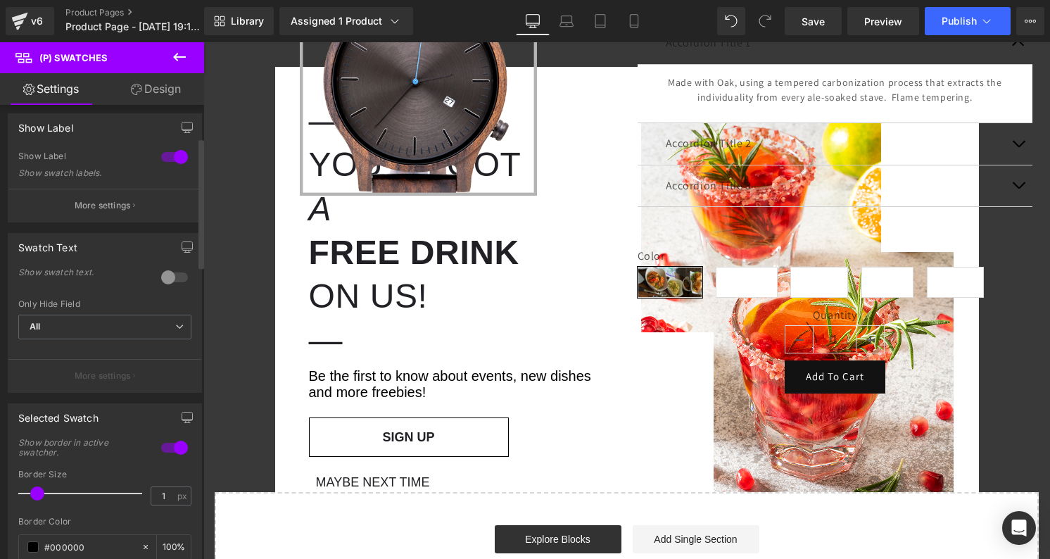
scroll to position [117, 0]
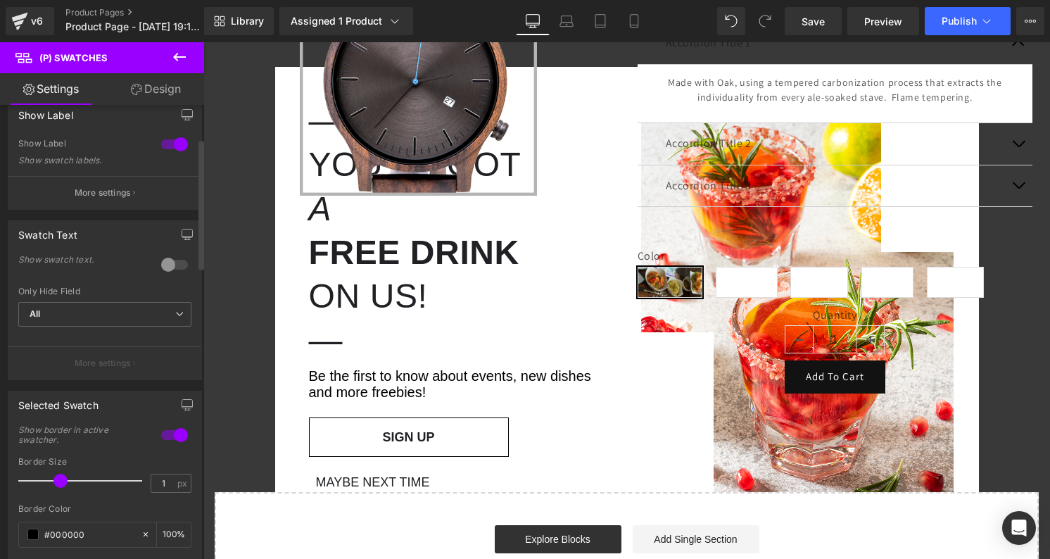
type input "0"
drag, startPoint x: 41, startPoint y: 482, endPoint x: 23, endPoint y: 481, distance: 17.6
click at [23, 481] on span at bounding box center [25, 480] width 14 height 14
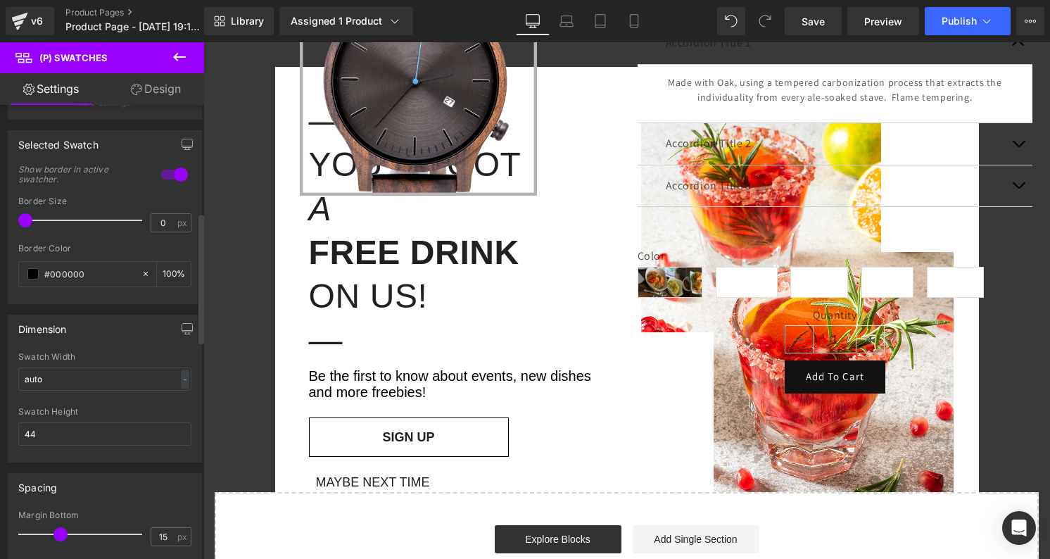
scroll to position [378, 0]
click at [120, 433] on input "44" at bounding box center [104, 432] width 173 height 23
type input "4"
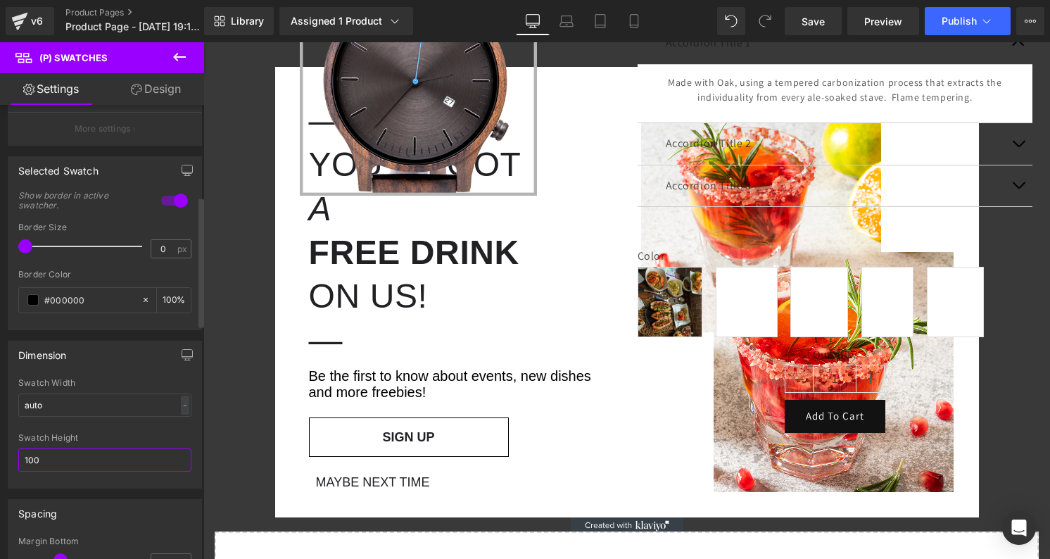
scroll to position [264, 0]
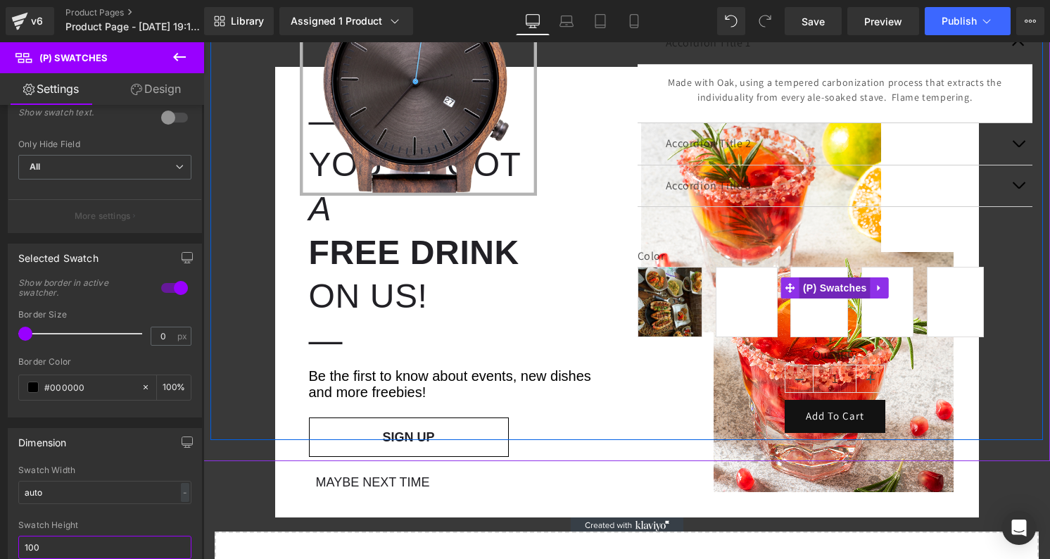
click at [808, 290] on span "(P) Swatches" at bounding box center [834, 287] width 71 height 21
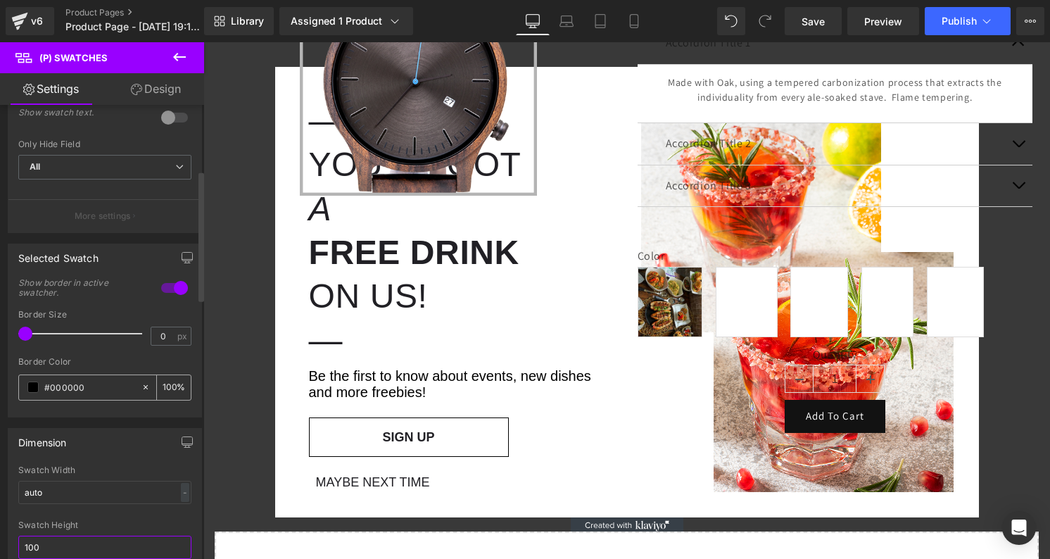
scroll to position [0, 0]
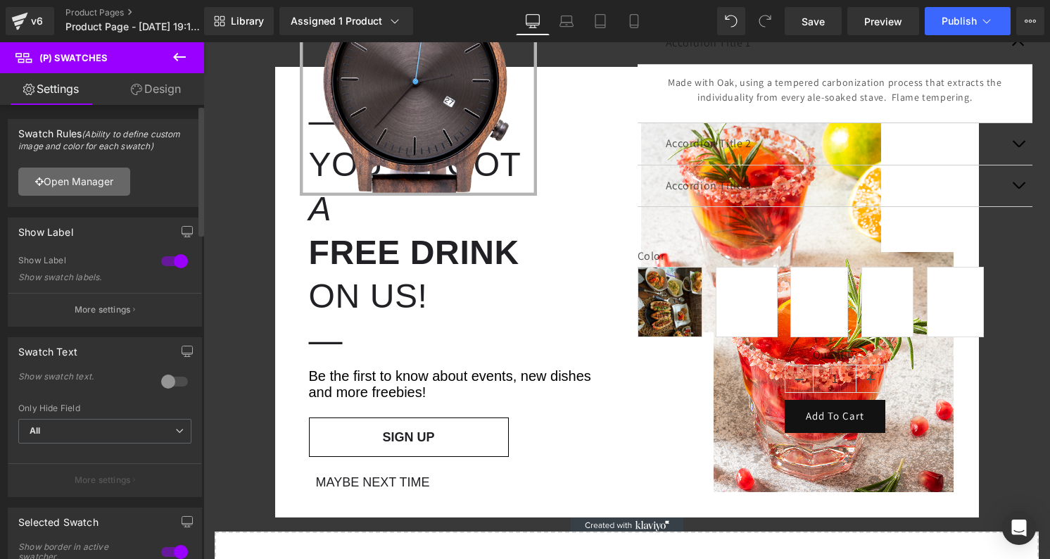
type input "100"
click at [98, 185] on link "Open Manager" at bounding box center [74, 181] width 112 height 28
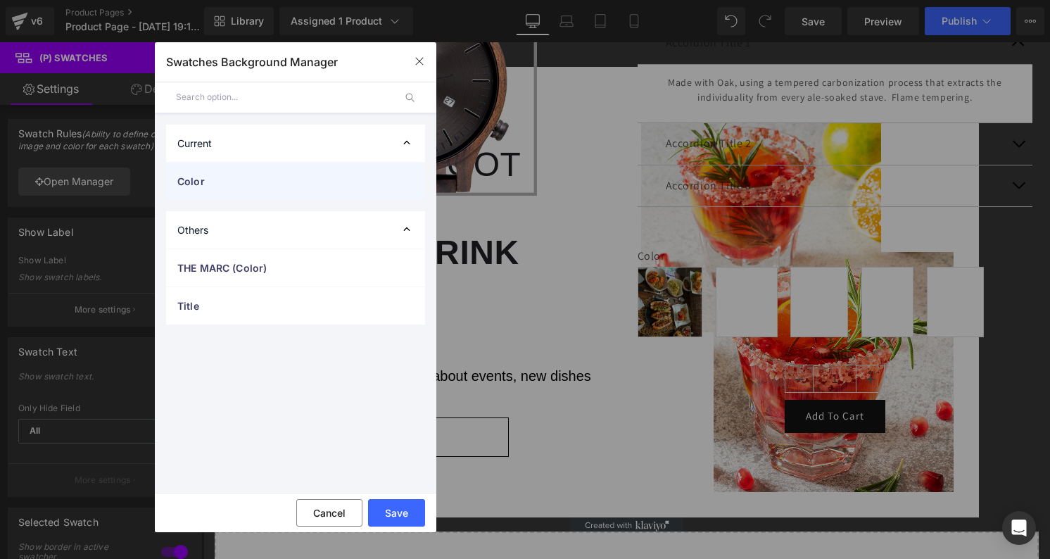
click at [268, 187] on span "Color" at bounding box center [281, 181] width 208 height 15
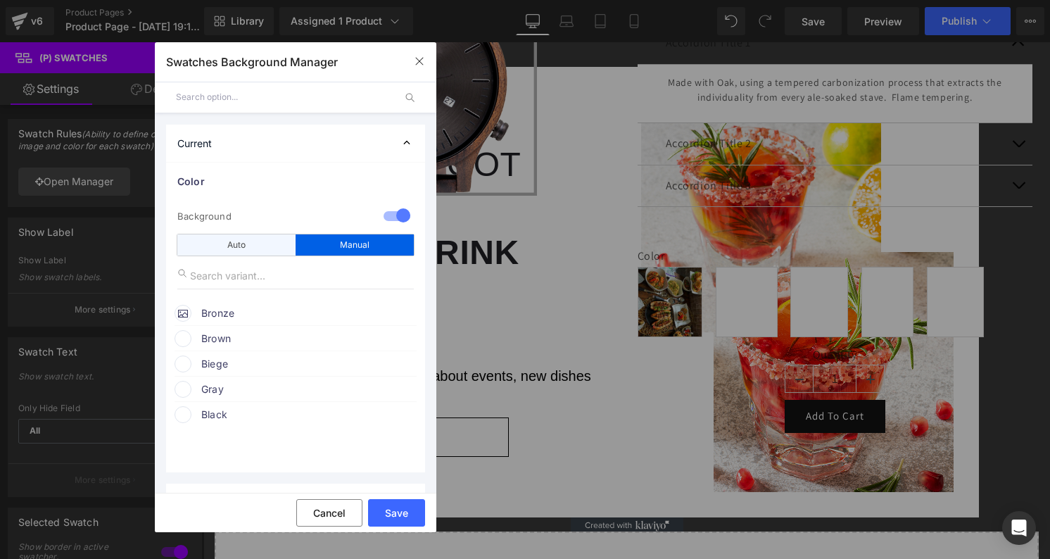
click at [264, 244] on div "Auto" at bounding box center [236, 244] width 118 height 21
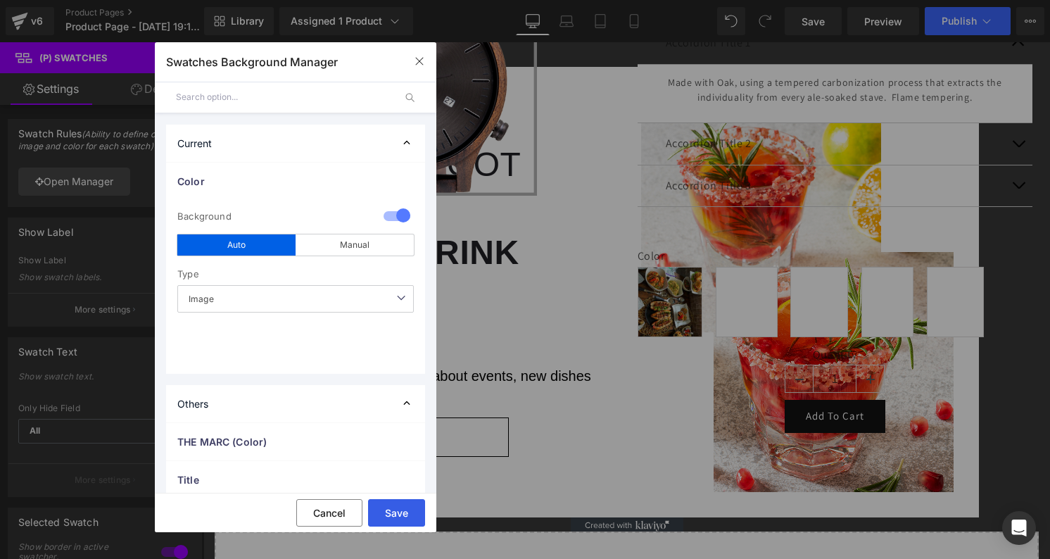
click at [395, 507] on button "Save" at bounding box center [396, 512] width 57 height 27
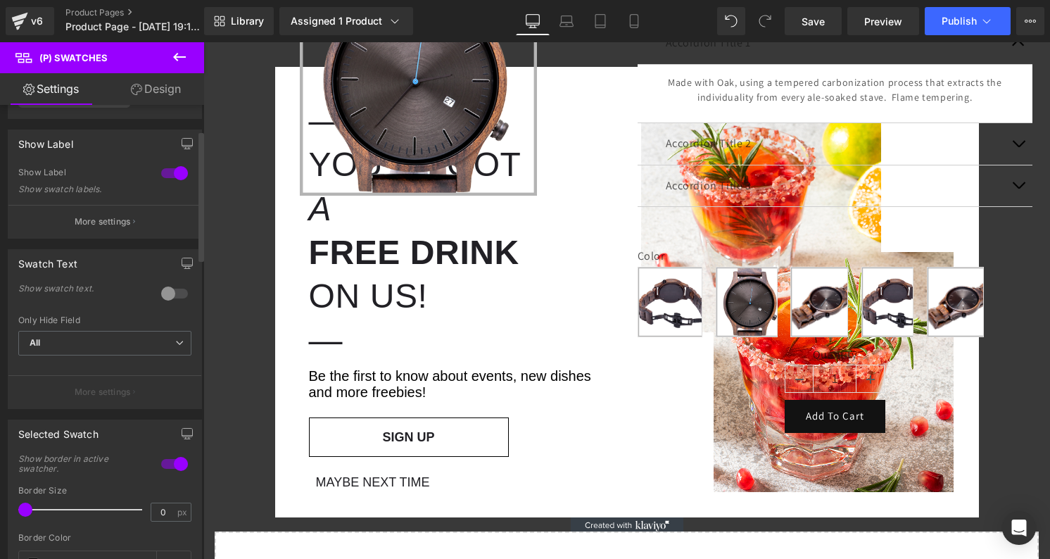
scroll to position [89, 0]
click at [167, 289] on div at bounding box center [175, 292] width 34 height 23
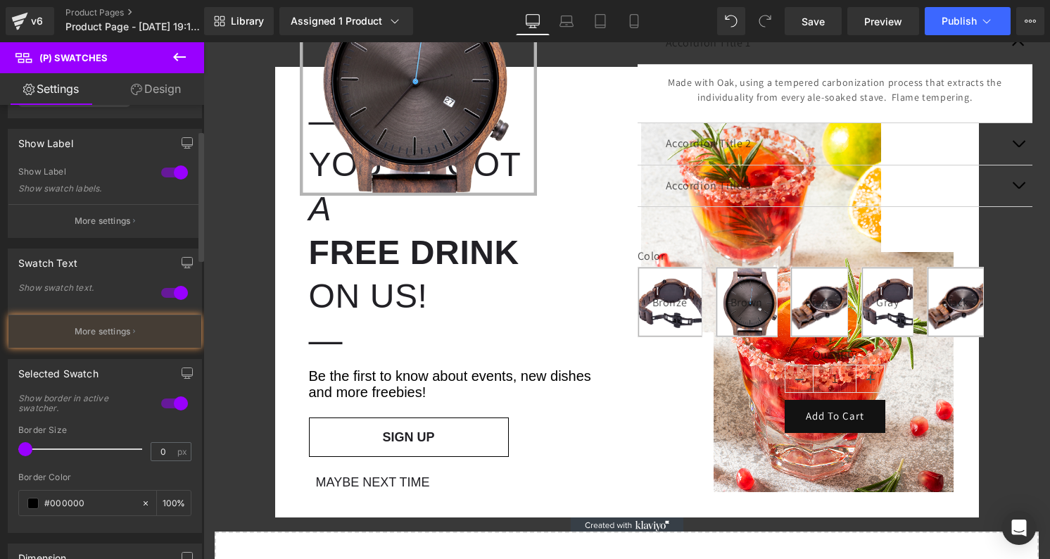
click at [167, 289] on div at bounding box center [175, 292] width 34 height 23
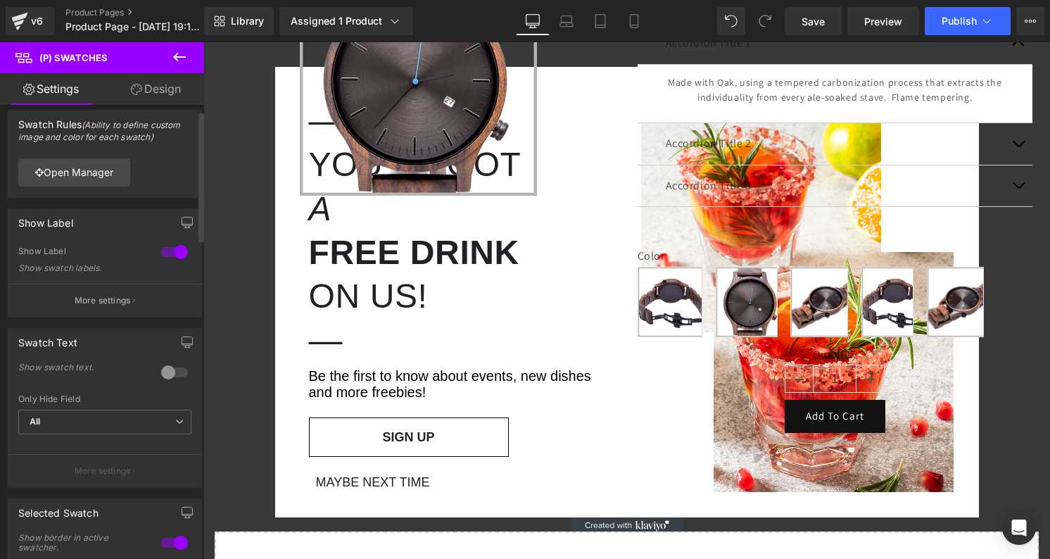
scroll to position [0, 0]
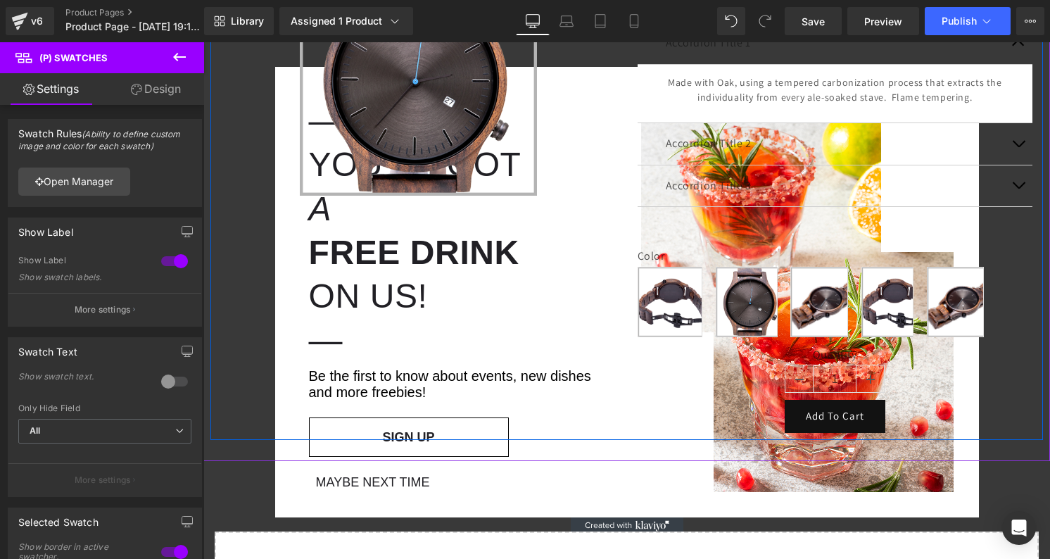
click at [680, 383] on div "Quantity 1" at bounding box center [834, 374] width 395 height 52
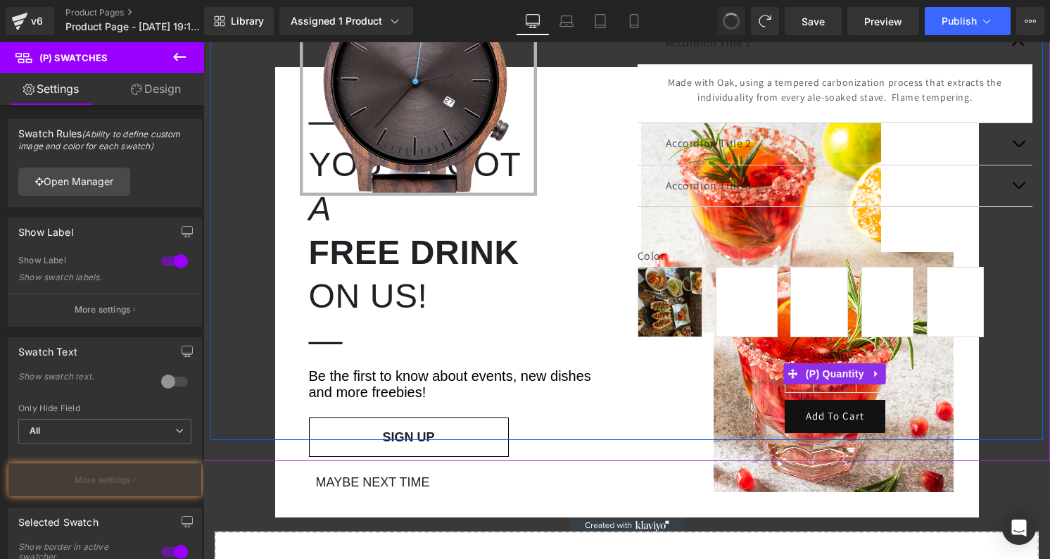
type input "44"
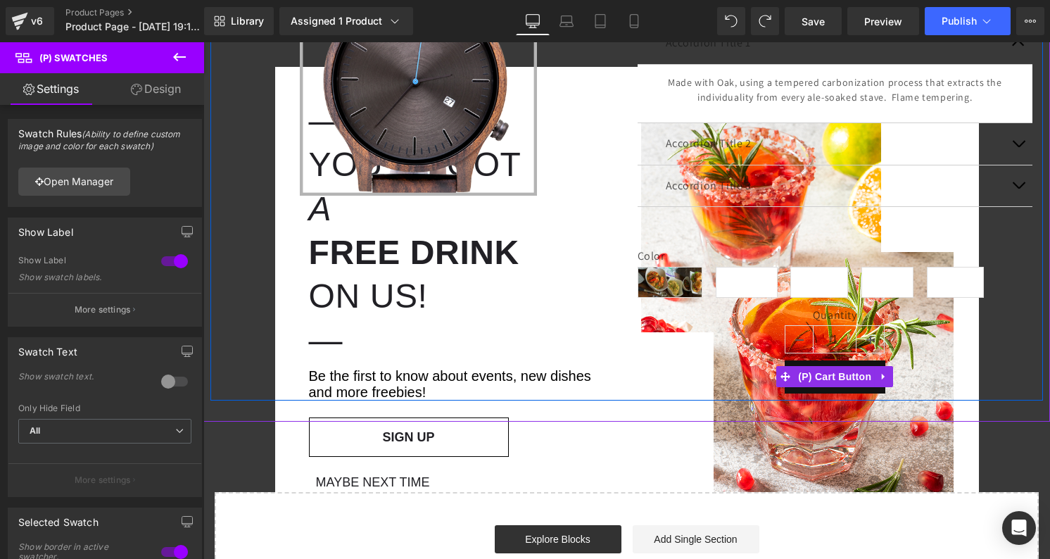
type input "1"
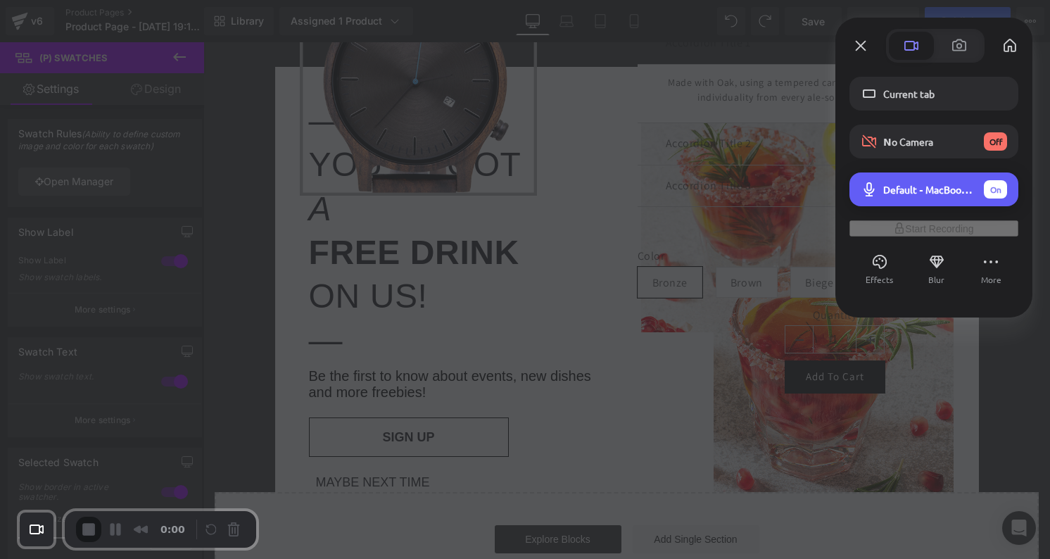
click at [930, 187] on span "Default - MacBook Pro Microphone (Built-in)" at bounding box center [927, 189] width 89 height 13
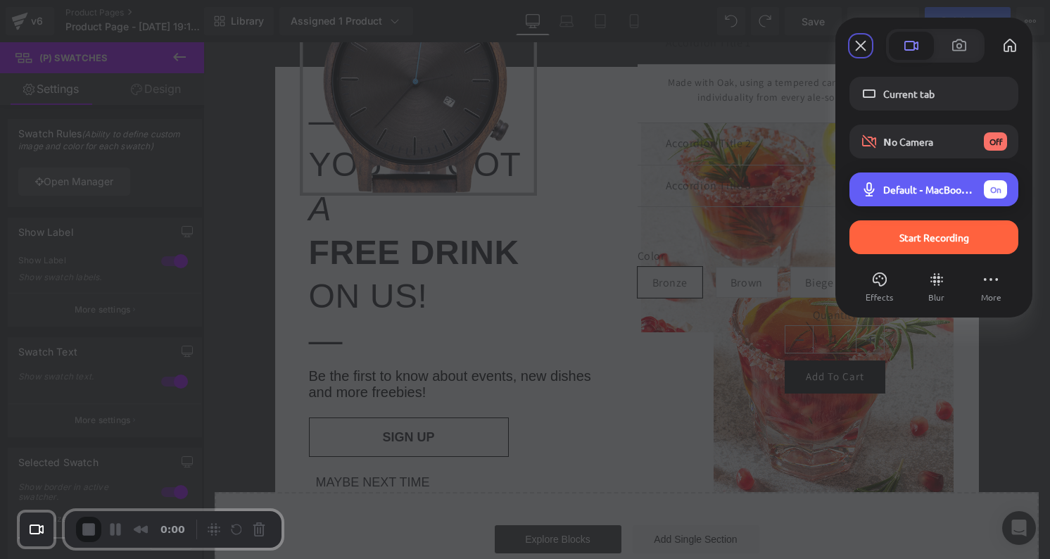
click at [908, 183] on span "Default - MacBook Pro Microphone (Built-in)" at bounding box center [927, 189] width 89 height 13
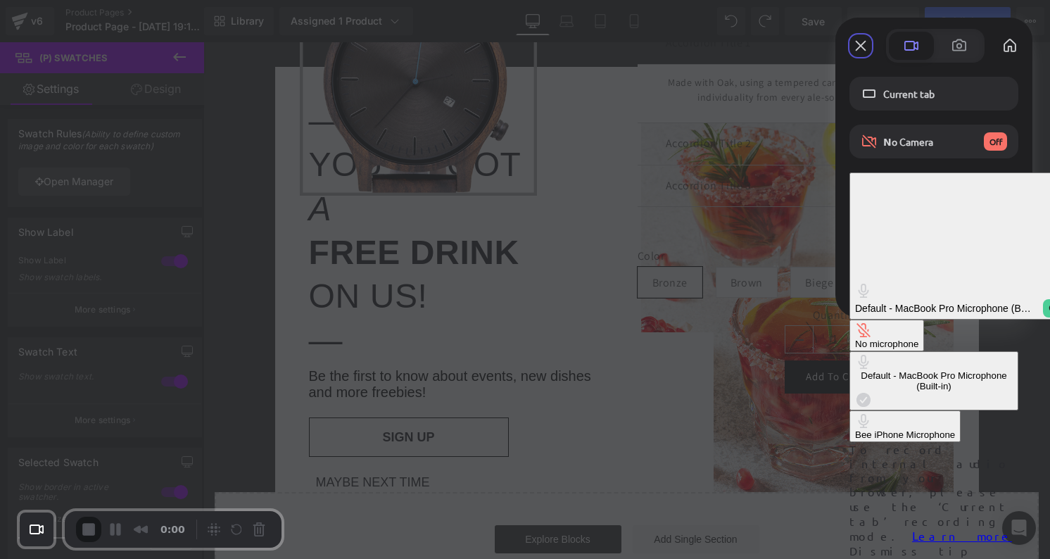
click at [855, 338] on div "No microphone" at bounding box center [886, 343] width 63 height 11
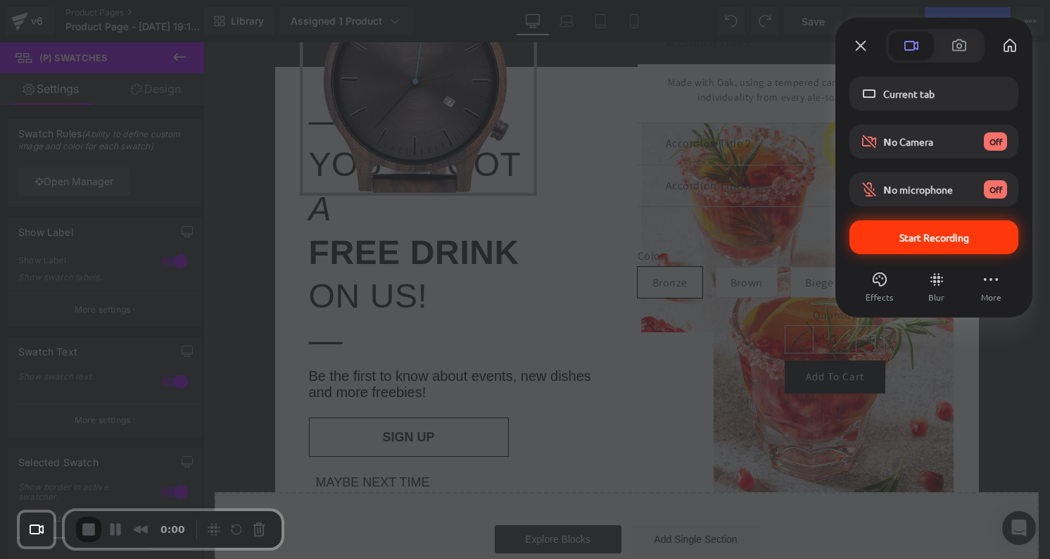
click at [912, 228] on div "Start Recording" at bounding box center [933, 237] width 169 height 34
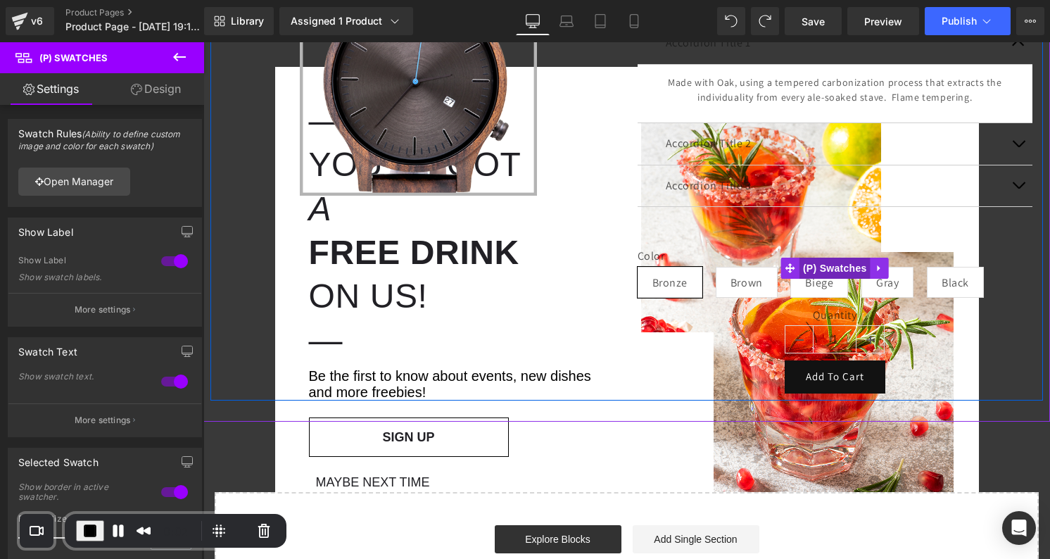
click at [838, 269] on span "(P) Swatches" at bounding box center [834, 267] width 71 height 21
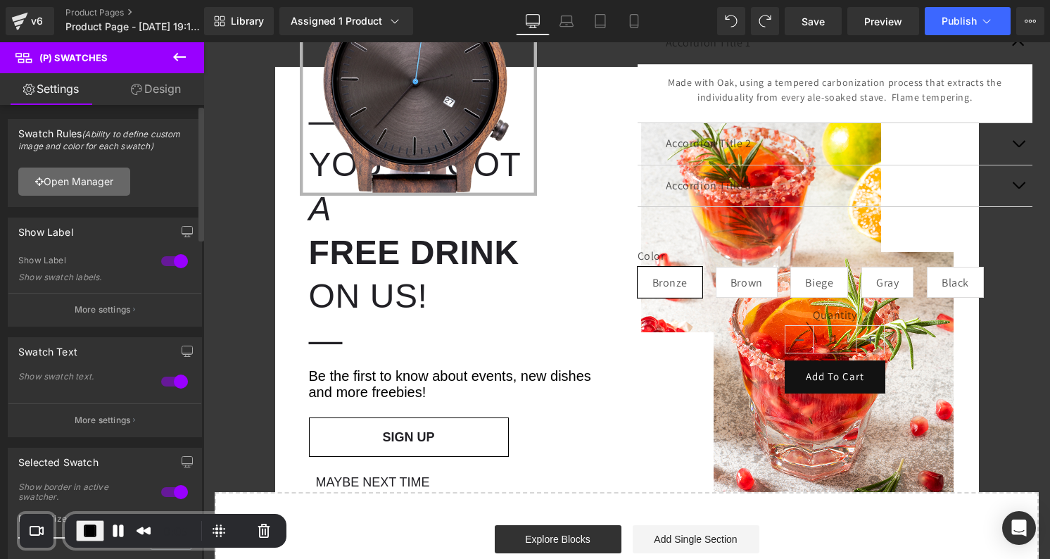
click at [101, 174] on link "Open Manager" at bounding box center [74, 181] width 112 height 28
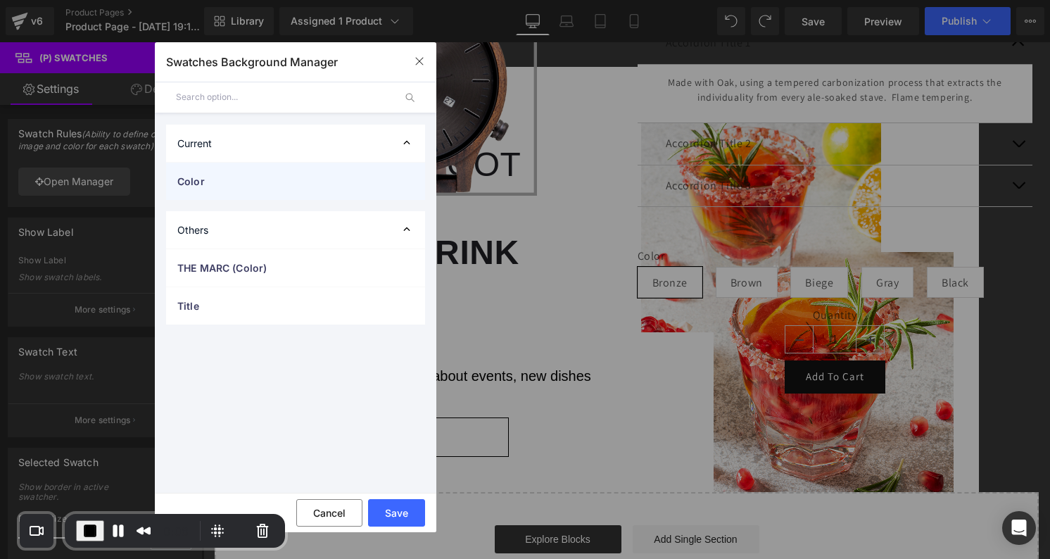
click at [319, 171] on div "Color" at bounding box center [295, 181] width 259 height 37
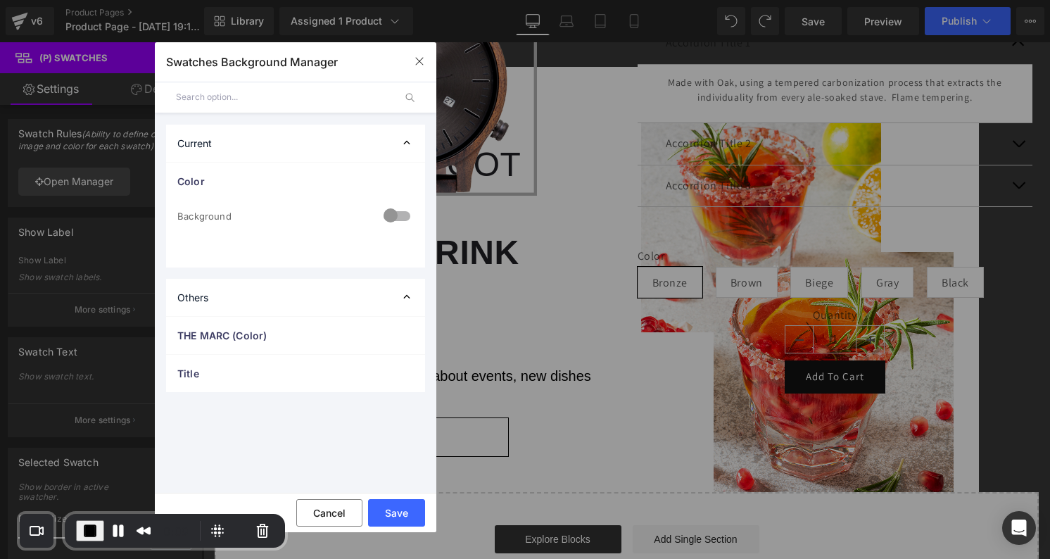
click at [400, 216] on div at bounding box center [397, 216] width 34 height 27
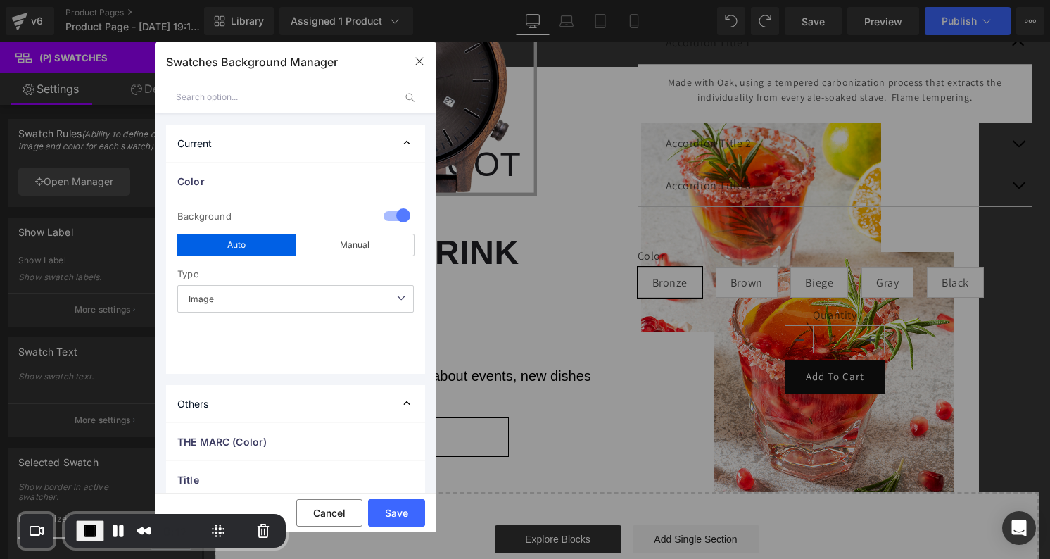
click at [342, 303] on span "Image" at bounding box center [295, 298] width 236 height 27
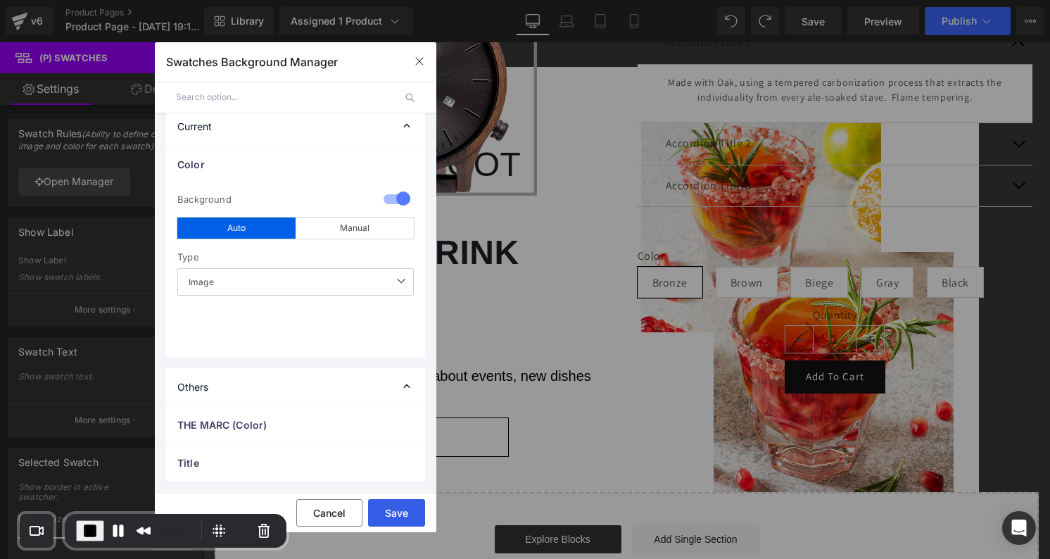
click at [381, 511] on button "Save" at bounding box center [396, 512] width 57 height 27
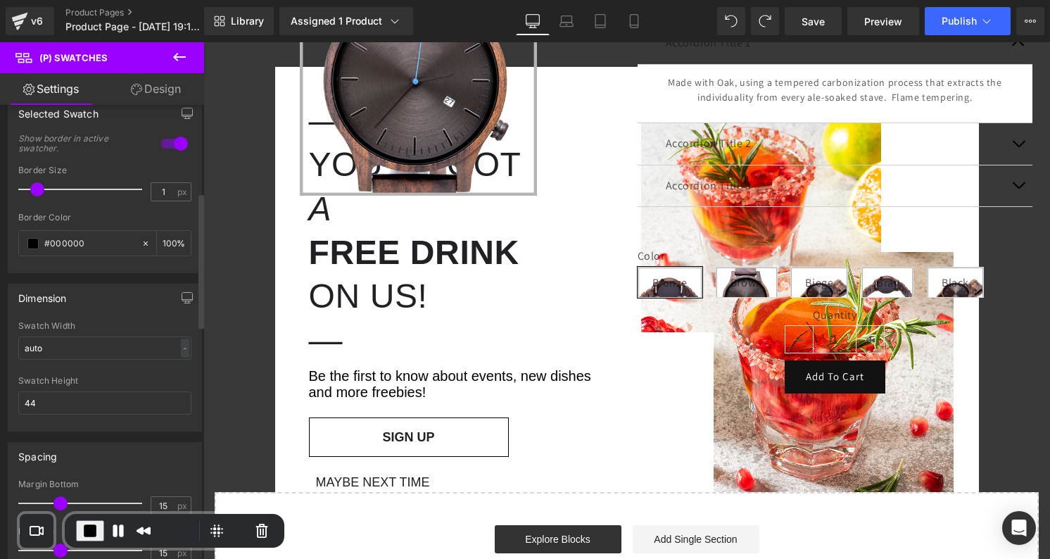
scroll to position [349, 0]
click at [111, 345] on input "auto" at bounding box center [104, 347] width 173 height 23
click at [182, 347] on div "-" at bounding box center [185, 347] width 8 height 19
click at [101, 397] on input "44" at bounding box center [104, 401] width 173 height 23
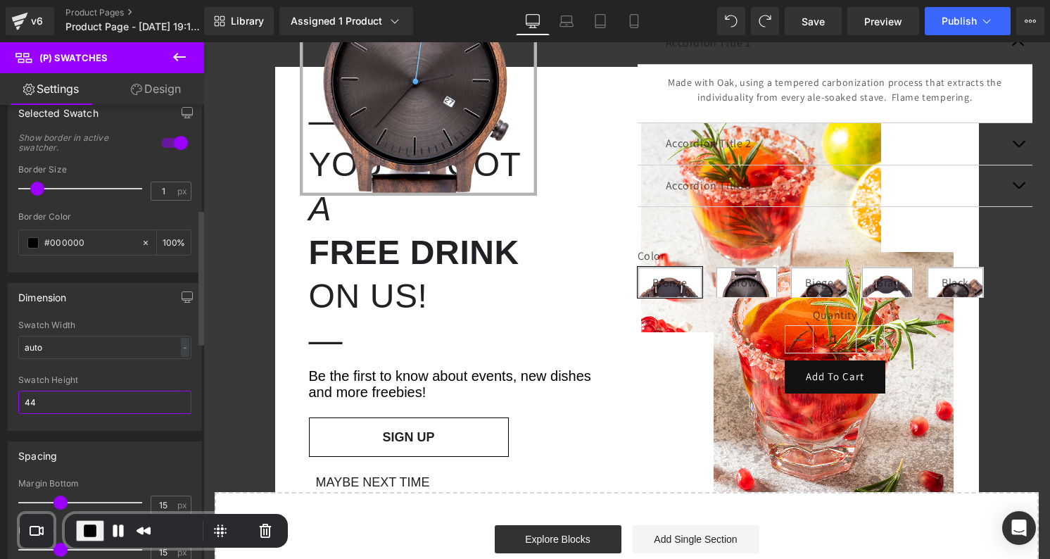
type input "4"
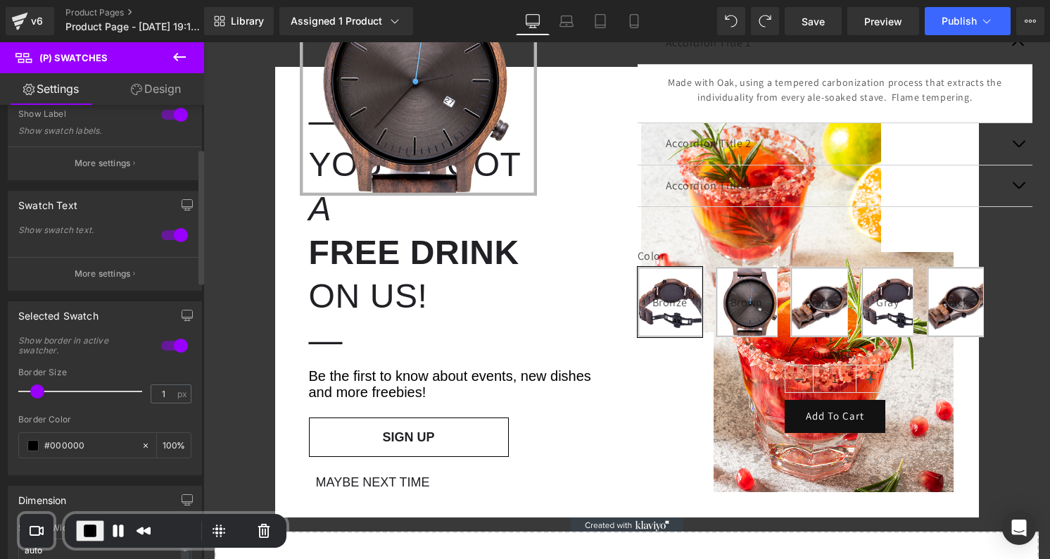
scroll to position [113, 0]
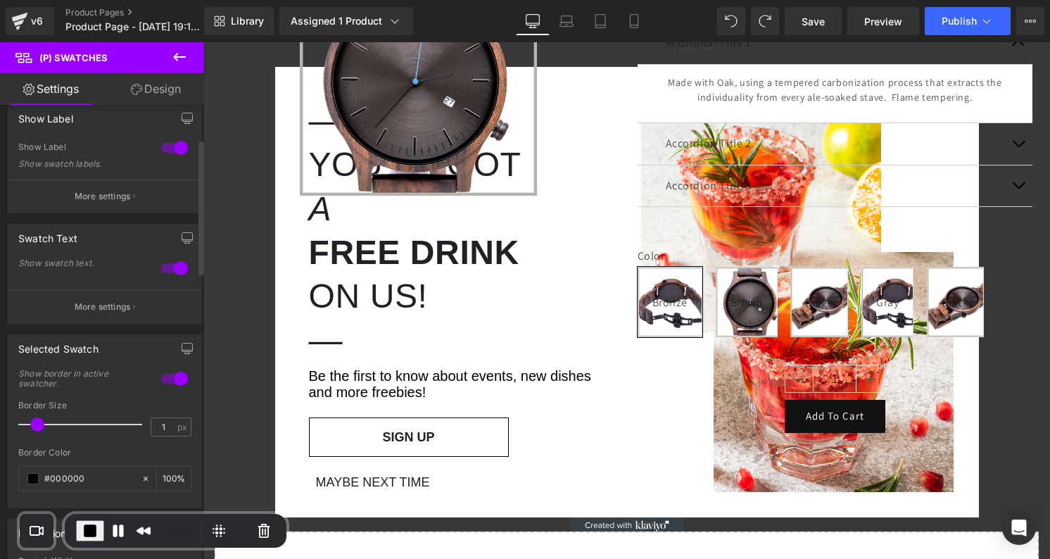
type input "100"
click at [170, 265] on div at bounding box center [175, 268] width 34 height 23
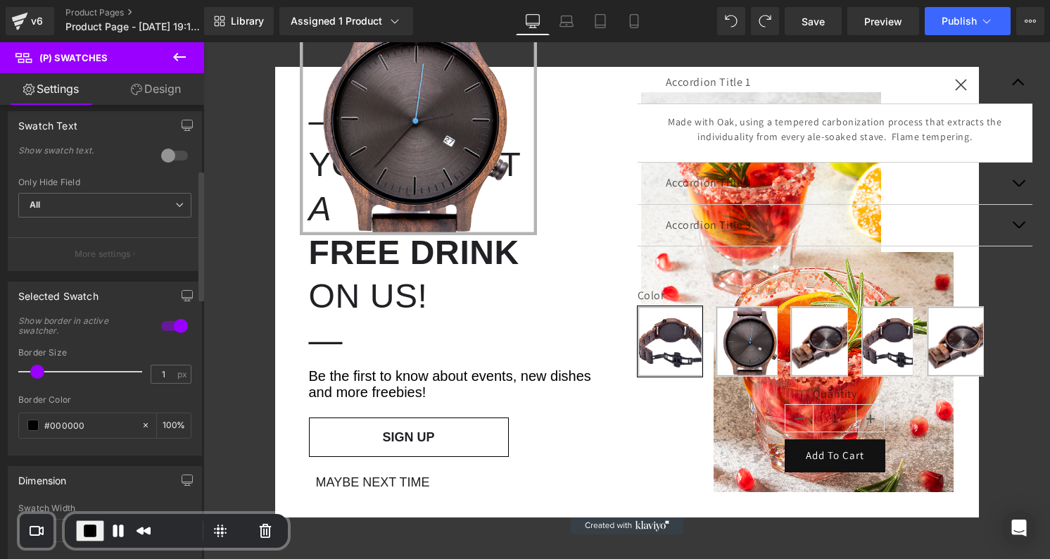
scroll to position [248, 0]
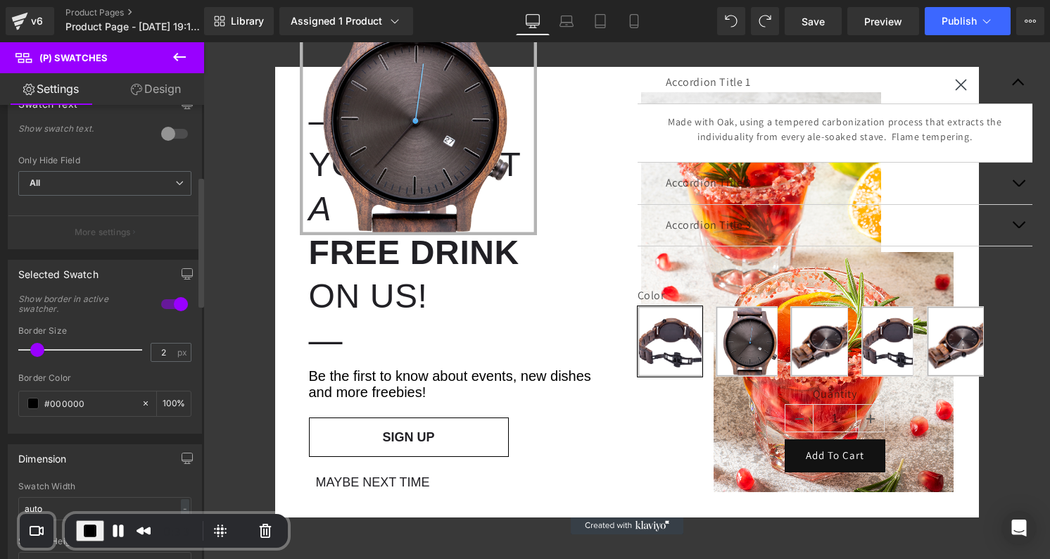
click at [42, 344] on div at bounding box center [83, 350] width 117 height 28
click at [35, 347] on div at bounding box center [83, 350] width 117 height 28
type input "0"
drag, startPoint x: 34, startPoint y: 350, endPoint x: -1, endPoint y: 350, distance: 35.9
click at [0, 350] on html "(P) Swatches You are previewing how the will restyle your page. You can not edi…" at bounding box center [525, 279] width 1050 height 559
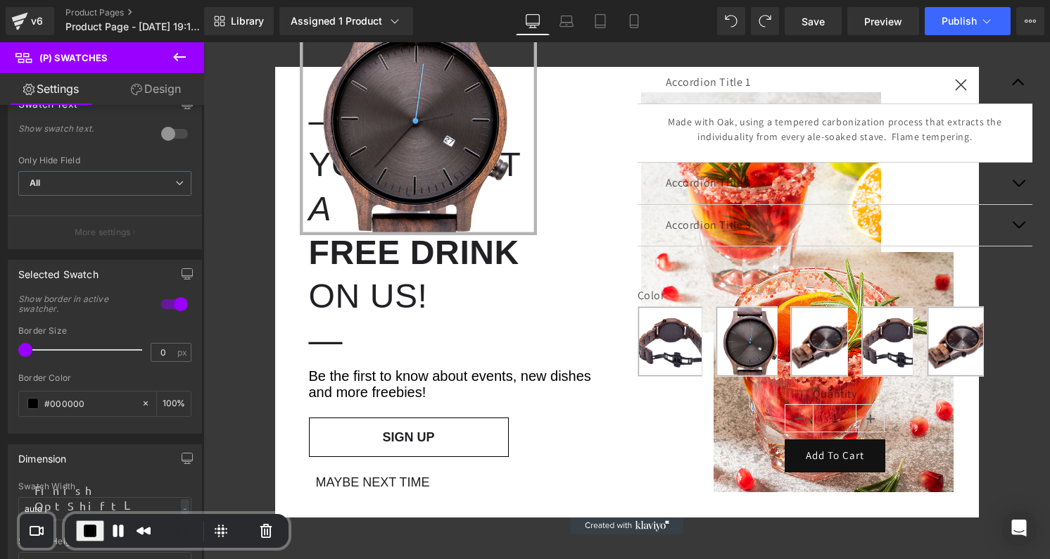
click at [90, 534] on span "End Recording" at bounding box center [90, 530] width 17 height 17
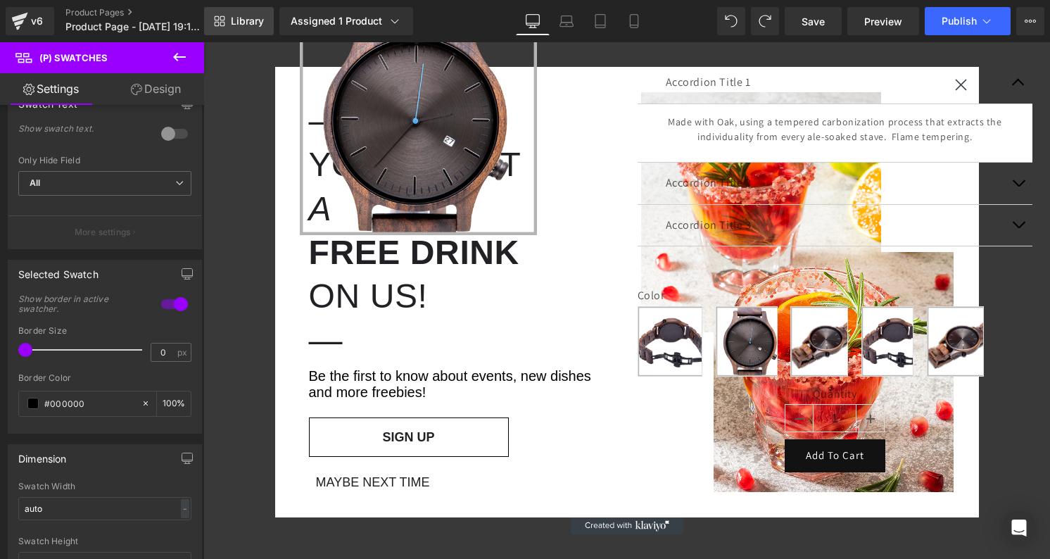
click at [231, 26] on span "Library" at bounding box center [247, 21] width 33 height 13
click at [241, 23] on span "Library" at bounding box center [247, 21] width 33 height 13
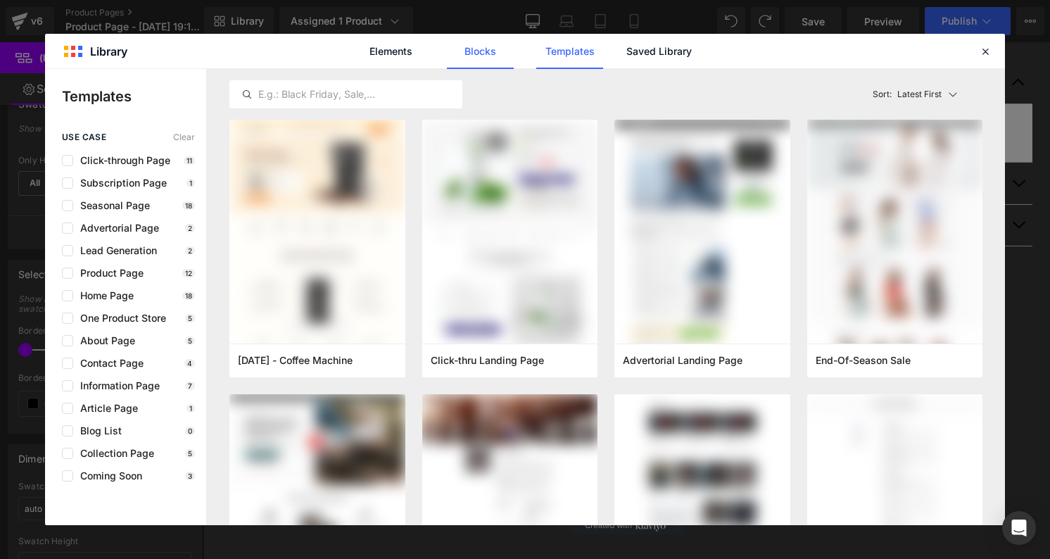
click at [462, 54] on link "Blocks" at bounding box center [480, 51] width 67 height 35
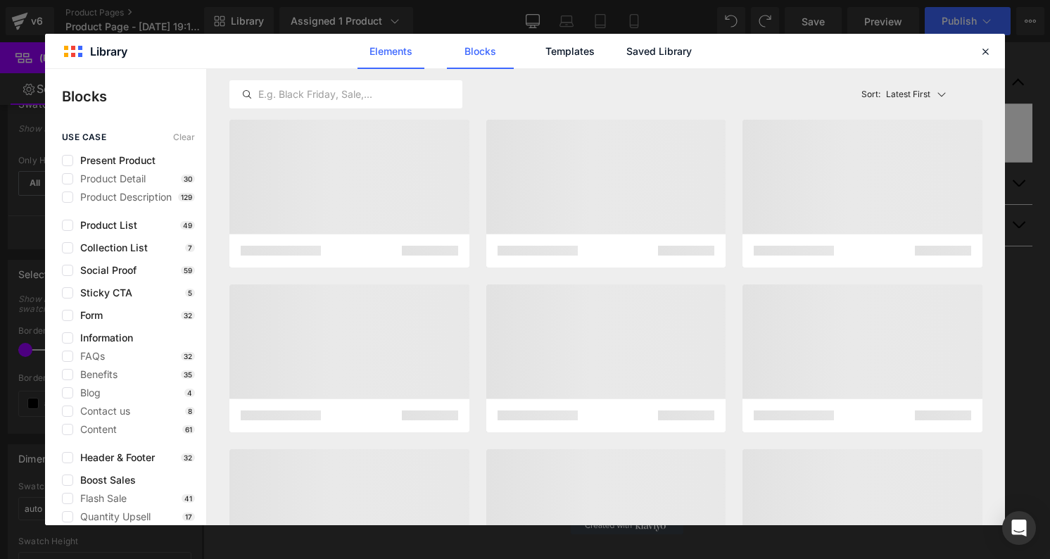
click at [385, 58] on link "Elements" at bounding box center [390, 51] width 67 height 35
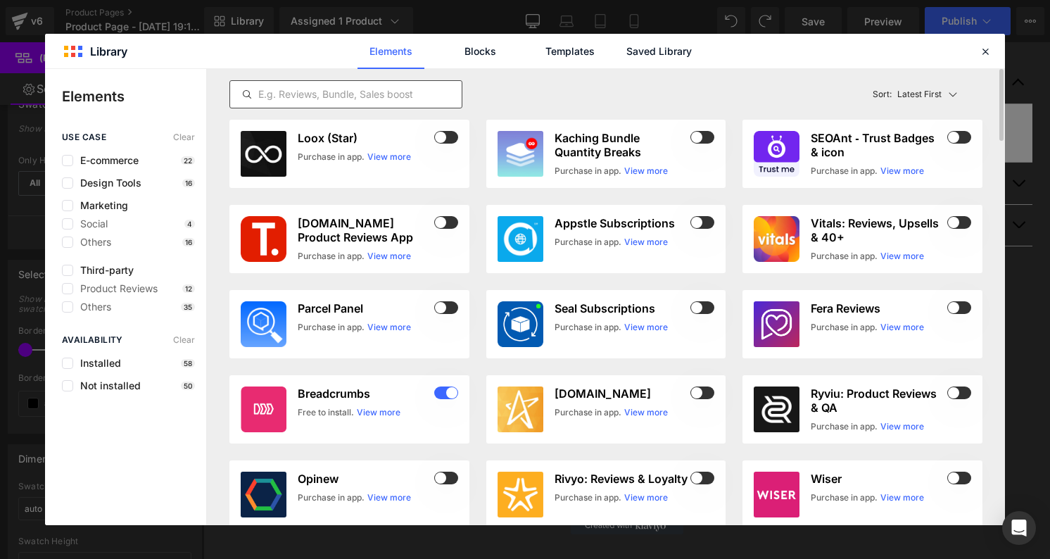
click at [379, 104] on div at bounding box center [345, 94] width 233 height 28
click at [383, 96] on input "text" at bounding box center [345, 94] width 231 height 17
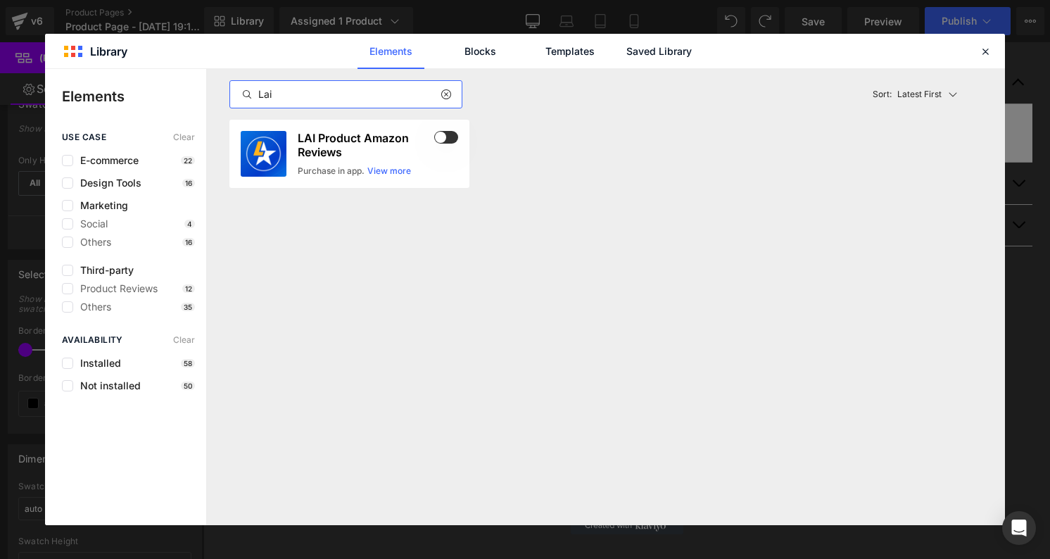
type input "Lai"
